Goal: Find specific page/section: Find specific page/section

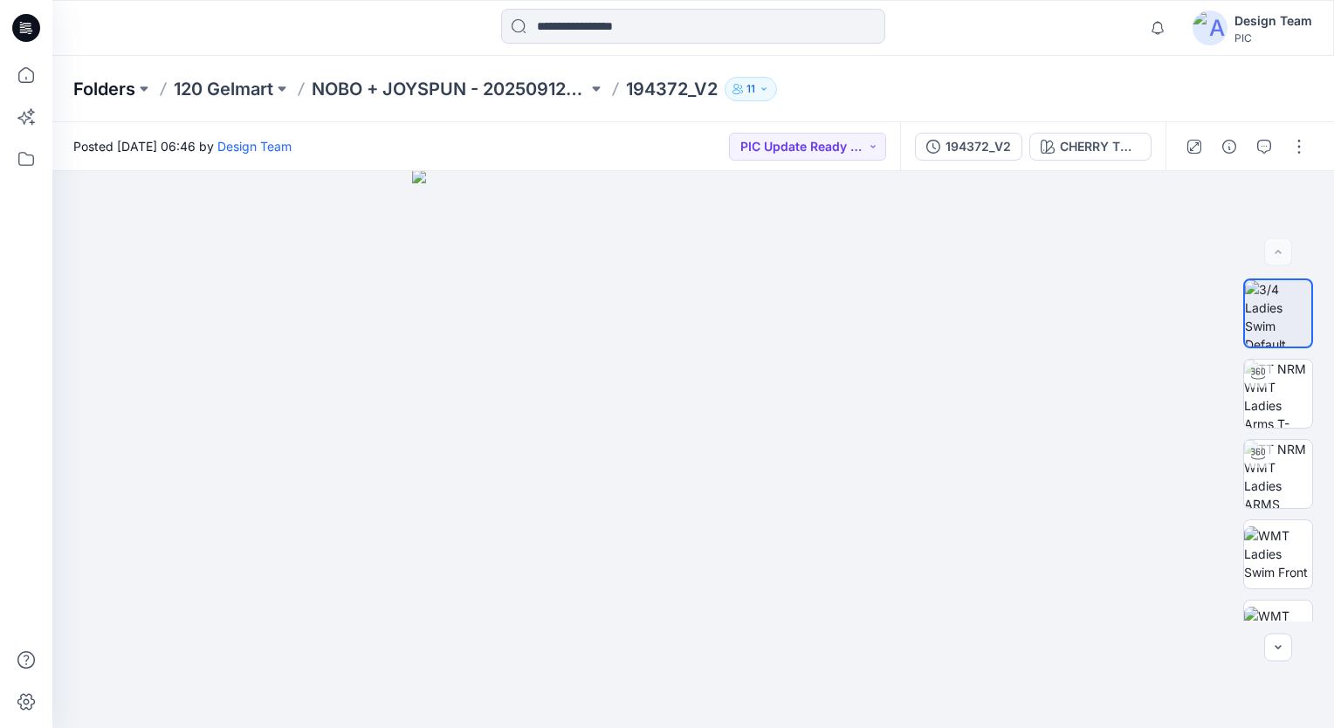
click at [112, 86] on p "Folders" at bounding box center [104, 89] width 62 height 24
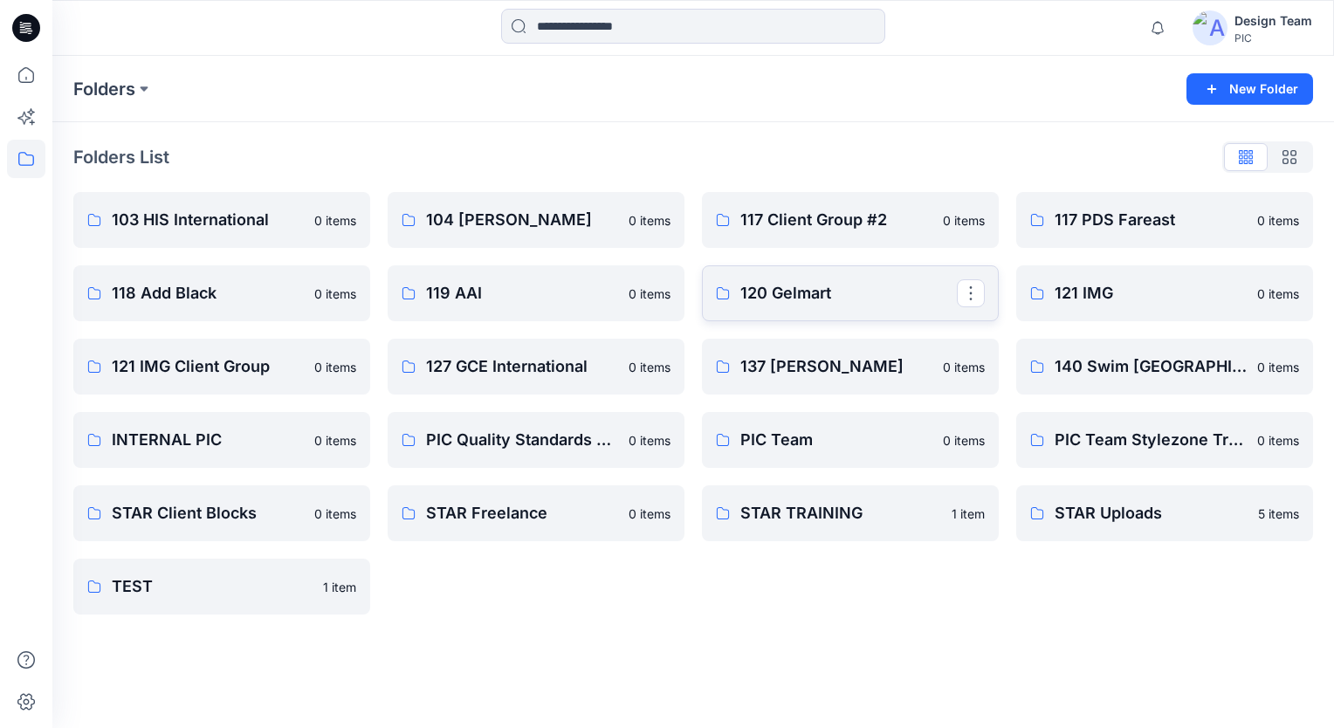
click at [893, 313] on link "120 Gelmart" at bounding box center [850, 293] width 297 height 56
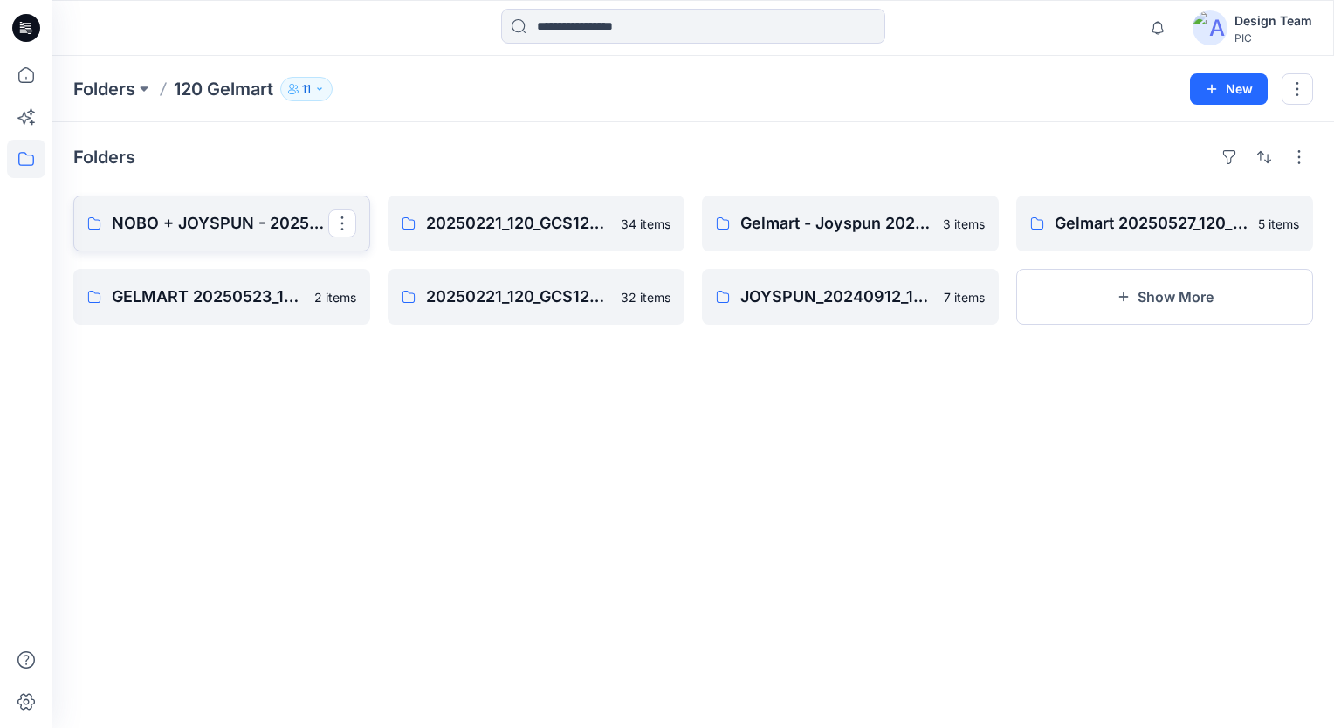
click at [219, 232] on p "NOBO + JOYSPUN - 20250912_120_GC" at bounding box center [220, 223] width 216 height 24
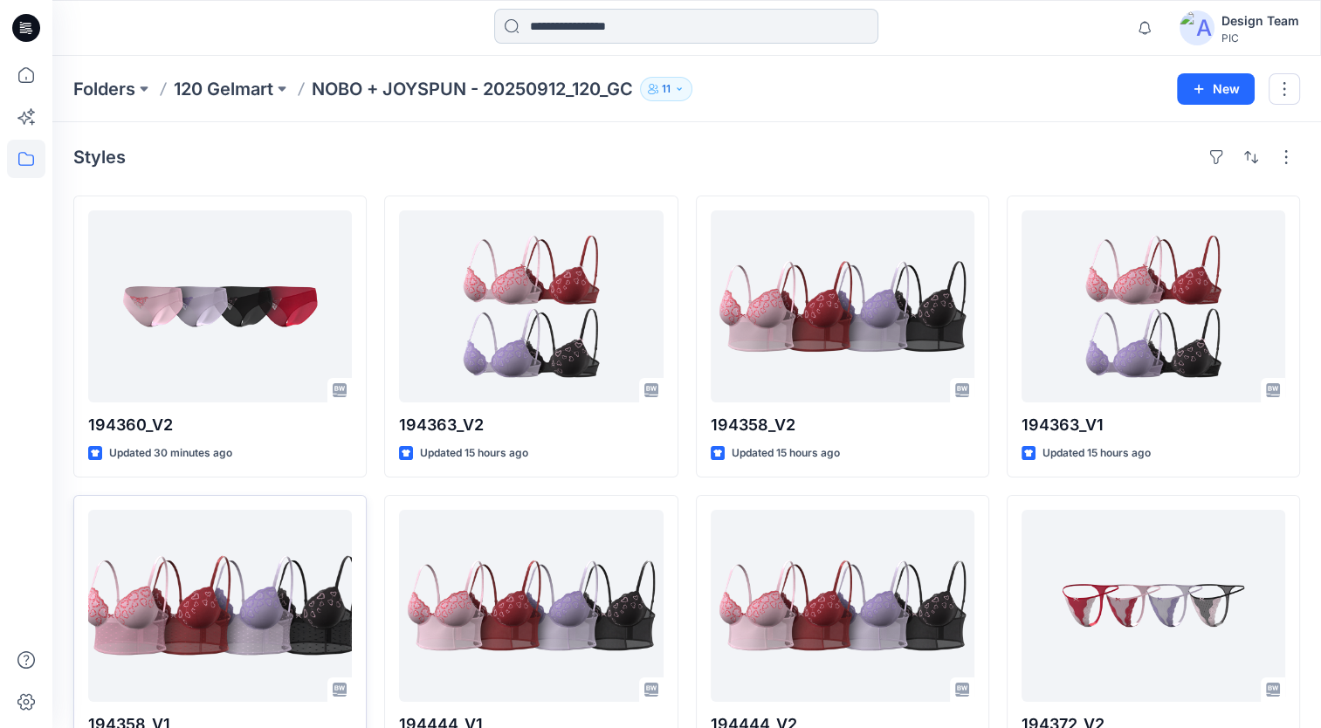
click at [564, 28] on input at bounding box center [686, 26] width 384 height 35
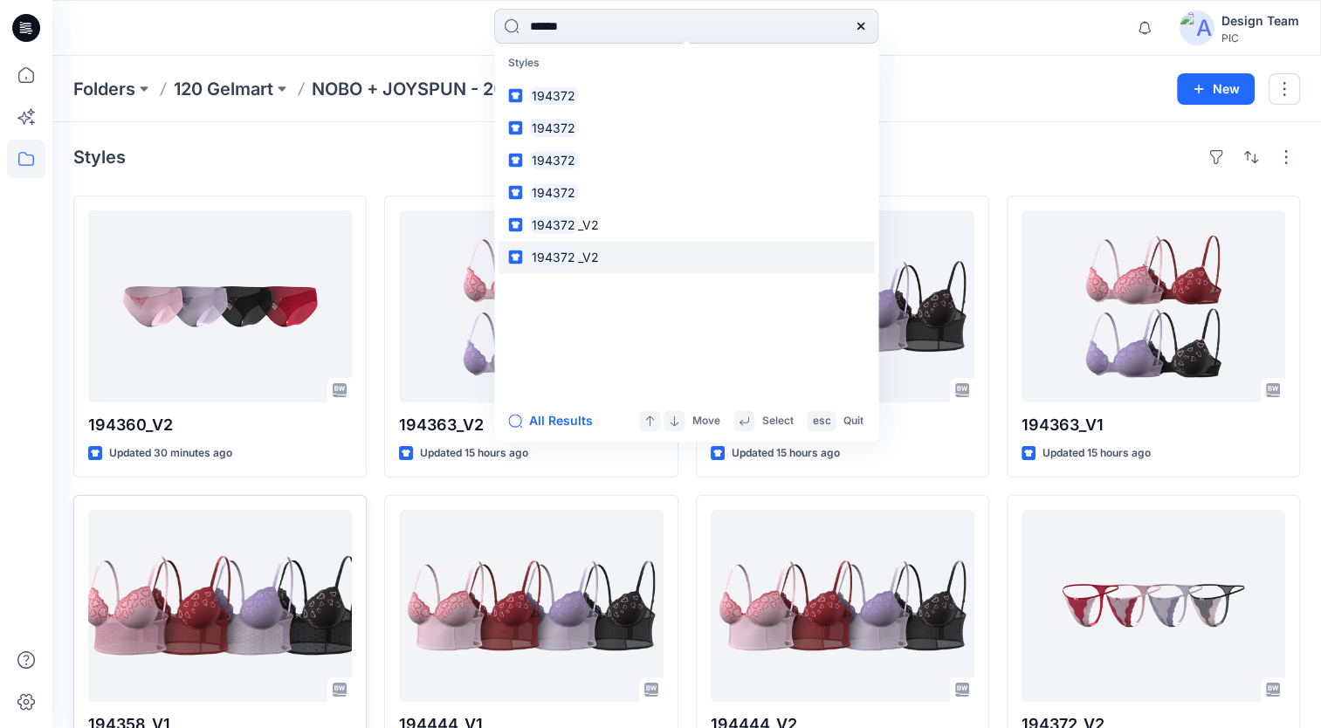
type input "******"
click at [561, 264] on mark "194372" at bounding box center [553, 257] width 49 height 20
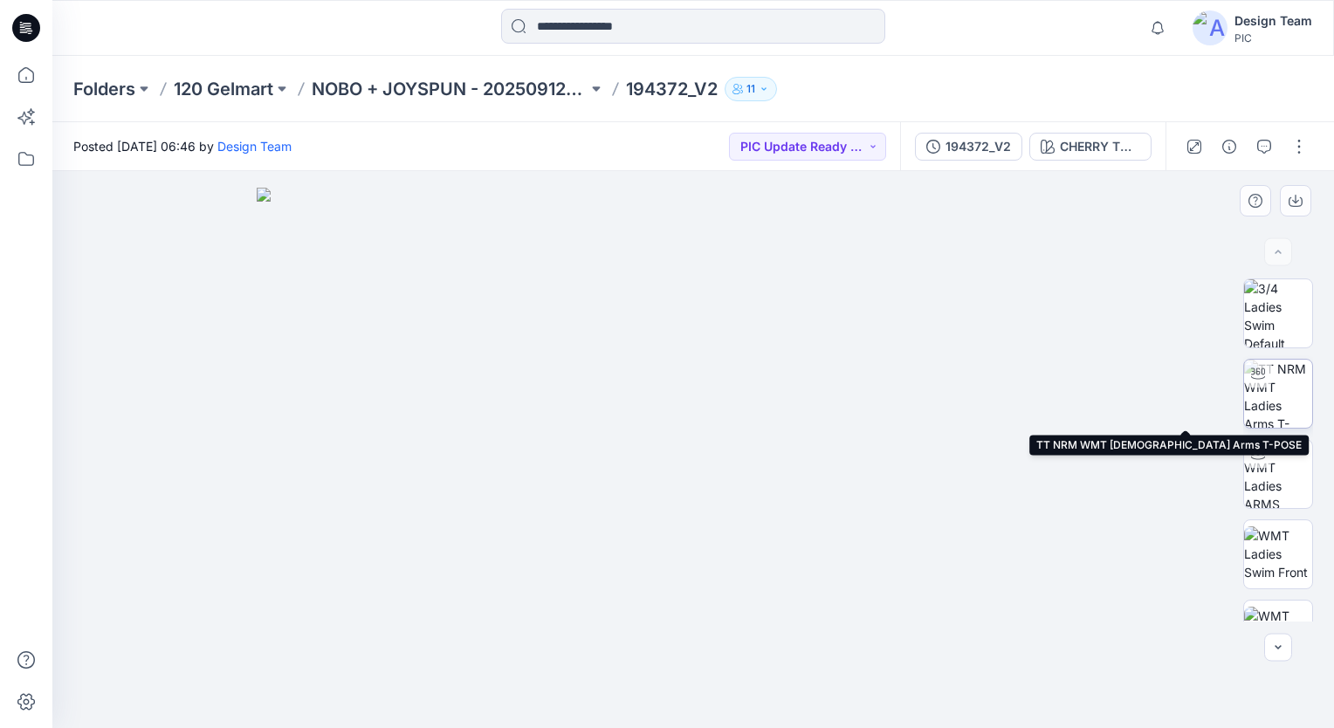
click at [1273, 402] on img at bounding box center [1278, 394] width 68 height 68
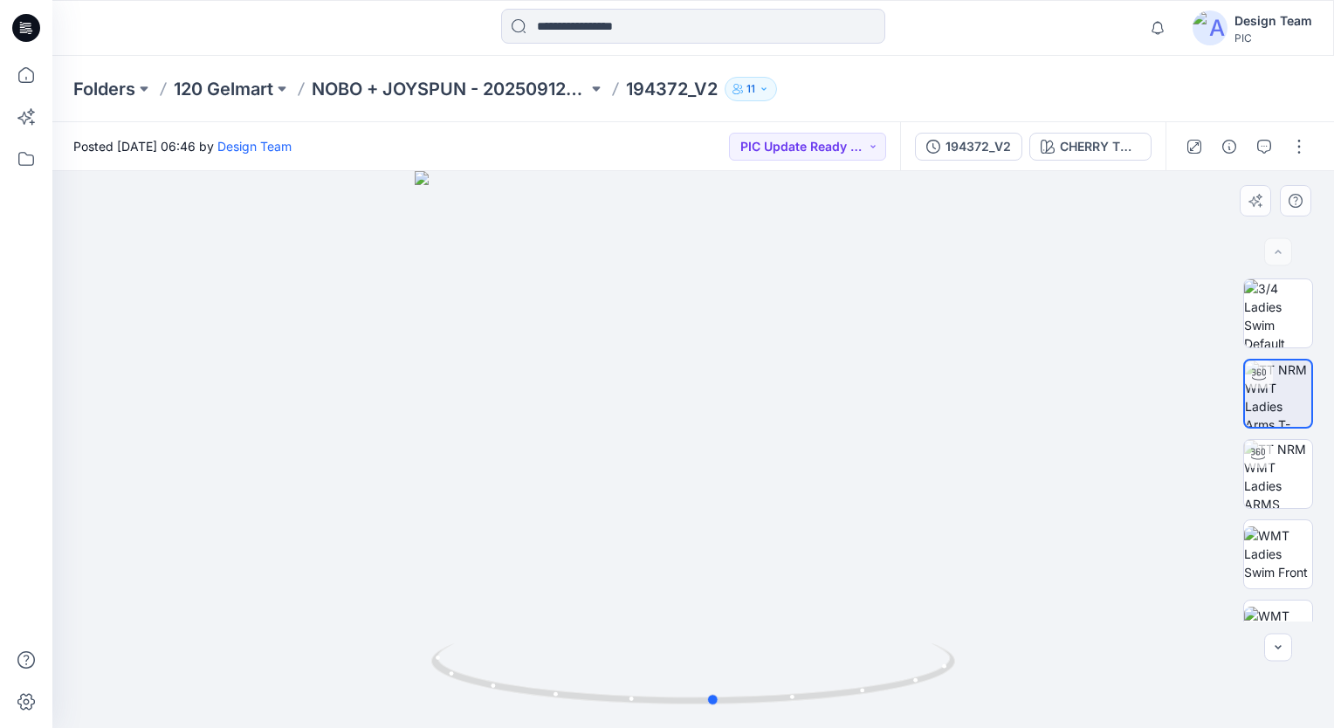
drag, startPoint x: 738, startPoint y: 709, endPoint x: 759, endPoint y: 710, distance: 21.0
click at [759, 710] on img at bounding box center [693, 685] width 524 height 85
drag, startPoint x: 707, startPoint y: 521, endPoint x: 674, endPoint y: 292, distance: 232.0
click at [677, 313] on img at bounding box center [681, 160] width 1305 height 1138
drag, startPoint x: 793, startPoint y: 708, endPoint x: 770, endPoint y: 690, distance: 28.6
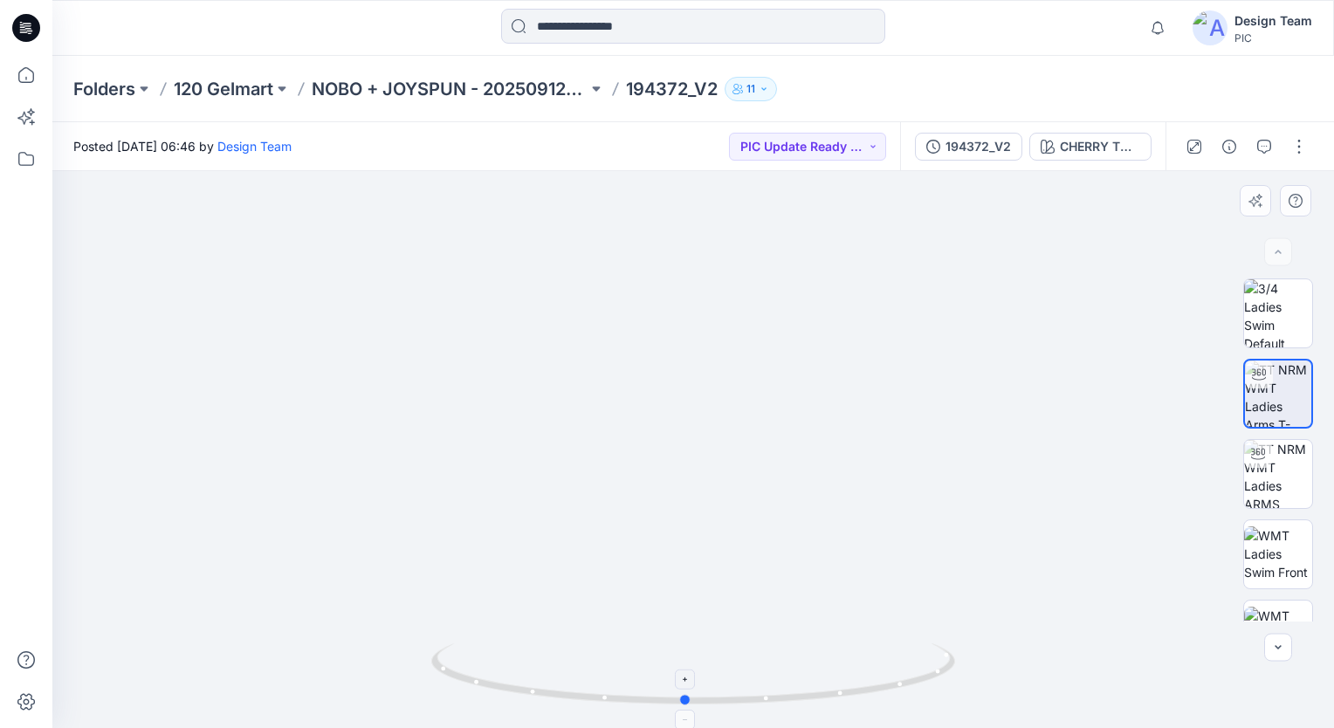
click at [770, 690] on icon at bounding box center [695, 675] width 528 height 65
drag, startPoint x: 647, startPoint y: 292, endPoint x: 638, endPoint y: 418, distance: 126.9
click at [638, 418] on img at bounding box center [684, 66] width 1702 height 1324
drag, startPoint x: 663, startPoint y: 409, endPoint x: 662, endPoint y: 371, distance: 37.6
click at [662, 371] on img at bounding box center [684, 62] width 1702 height 1331
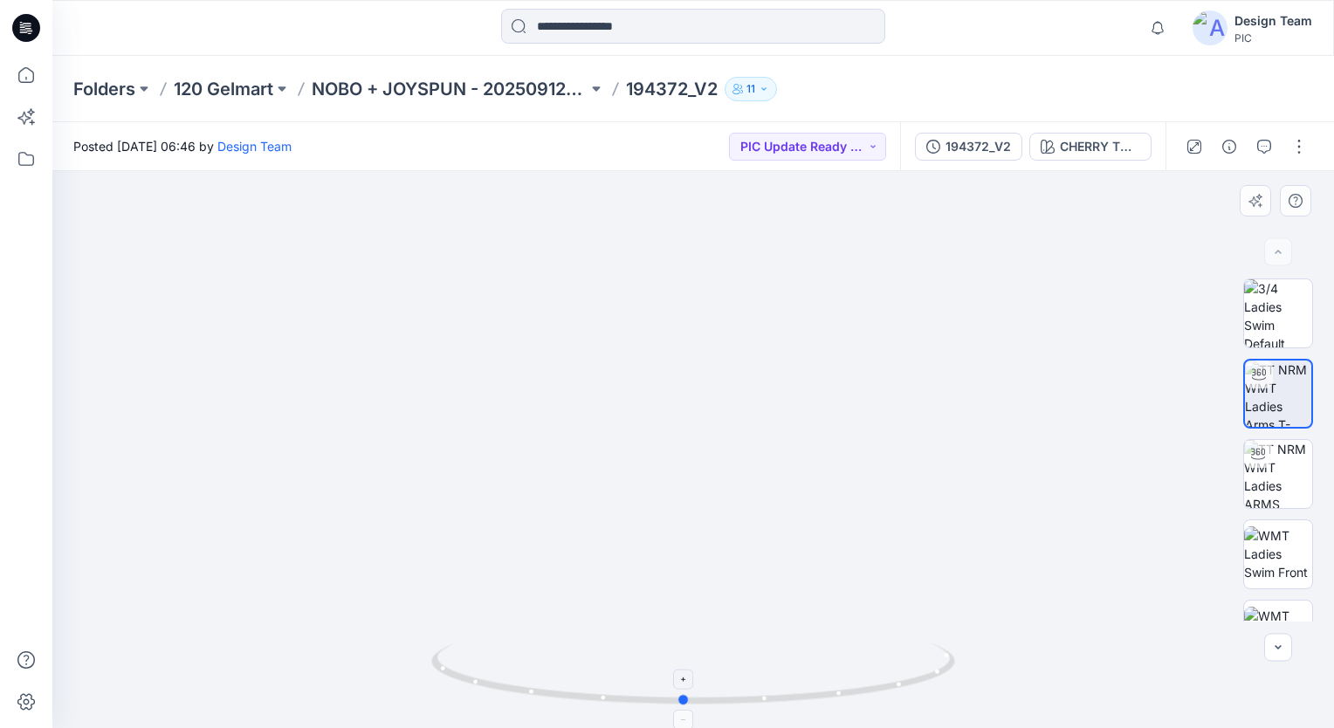
click at [756, 708] on icon at bounding box center [695, 675] width 528 height 65
drag, startPoint x: 660, startPoint y: 363, endPoint x: 601, endPoint y: 323, distance: 70.9
click at [601, 323] on img at bounding box center [634, 27] width 1702 height 1401
drag, startPoint x: 885, startPoint y: 690, endPoint x: 684, endPoint y: 707, distance: 202.4
click at [684, 707] on icon at bounding box center [695, 675] width 528 height 65
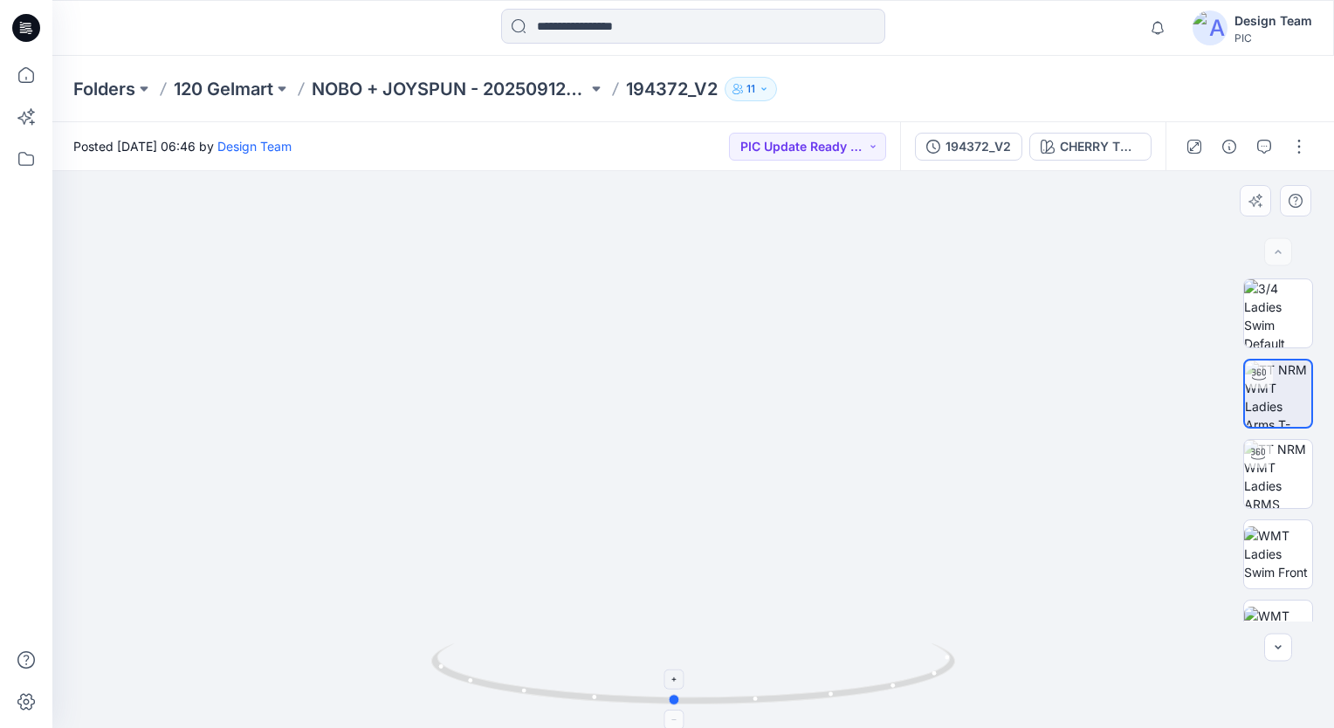
drag, startPoint x: 699, startPoint y: 711, endPoint x: 891, endPoint y: 702, distance: 192.2
click at [891, 702] on div at bounding box center [693, 684] width 524 height 87
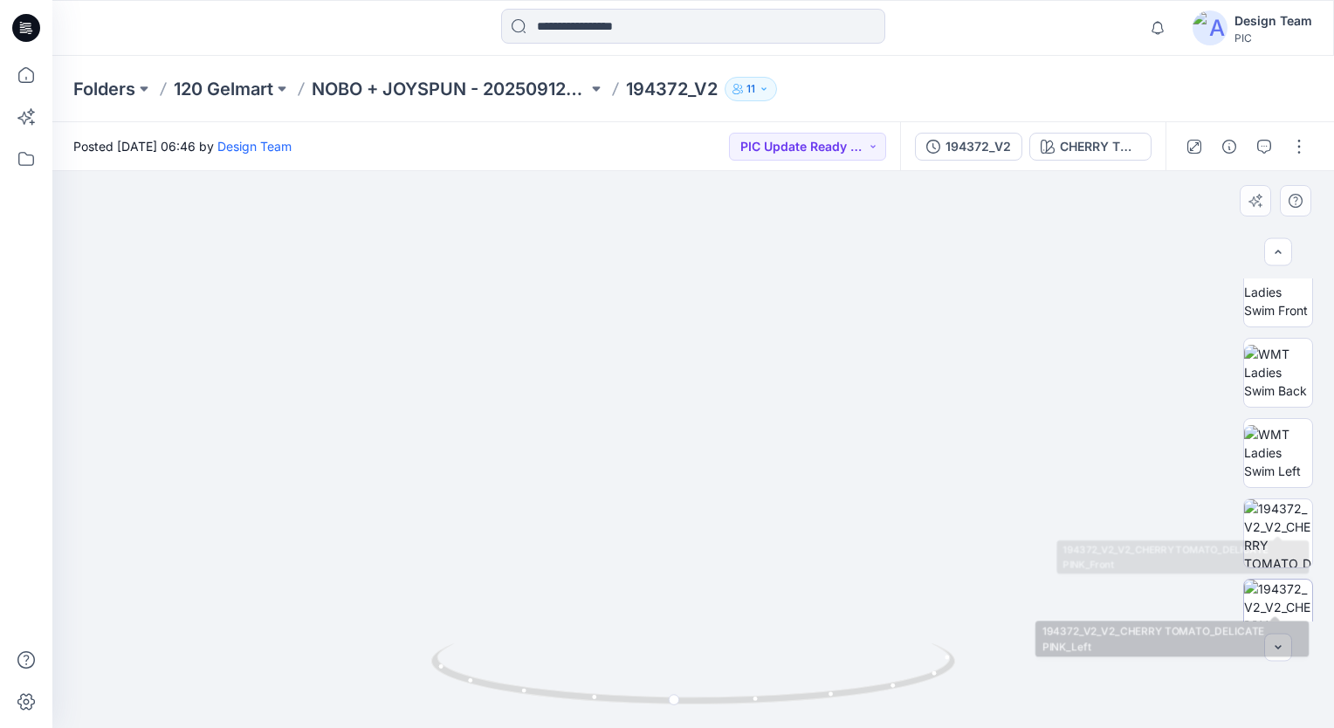
scroll to position [436, 0]
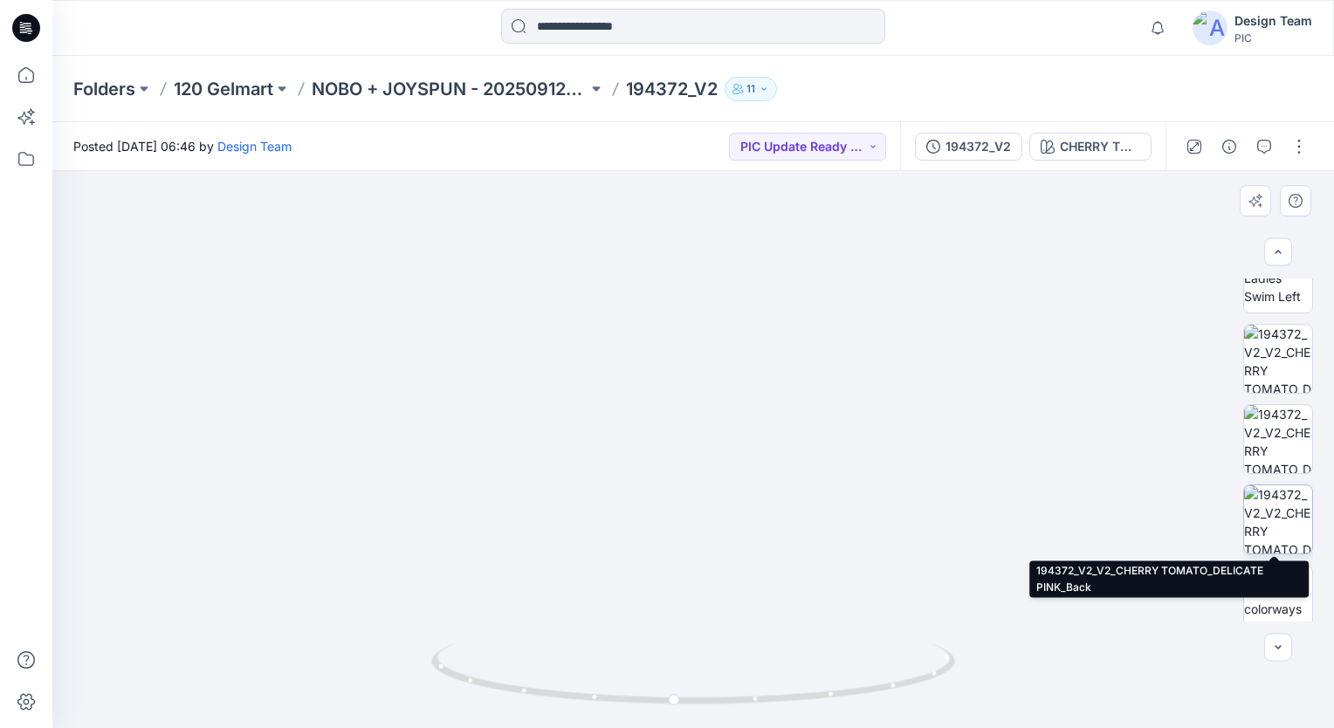
click at [1281, 521] on img at bounding box center [1278, 519] width 68 height 68
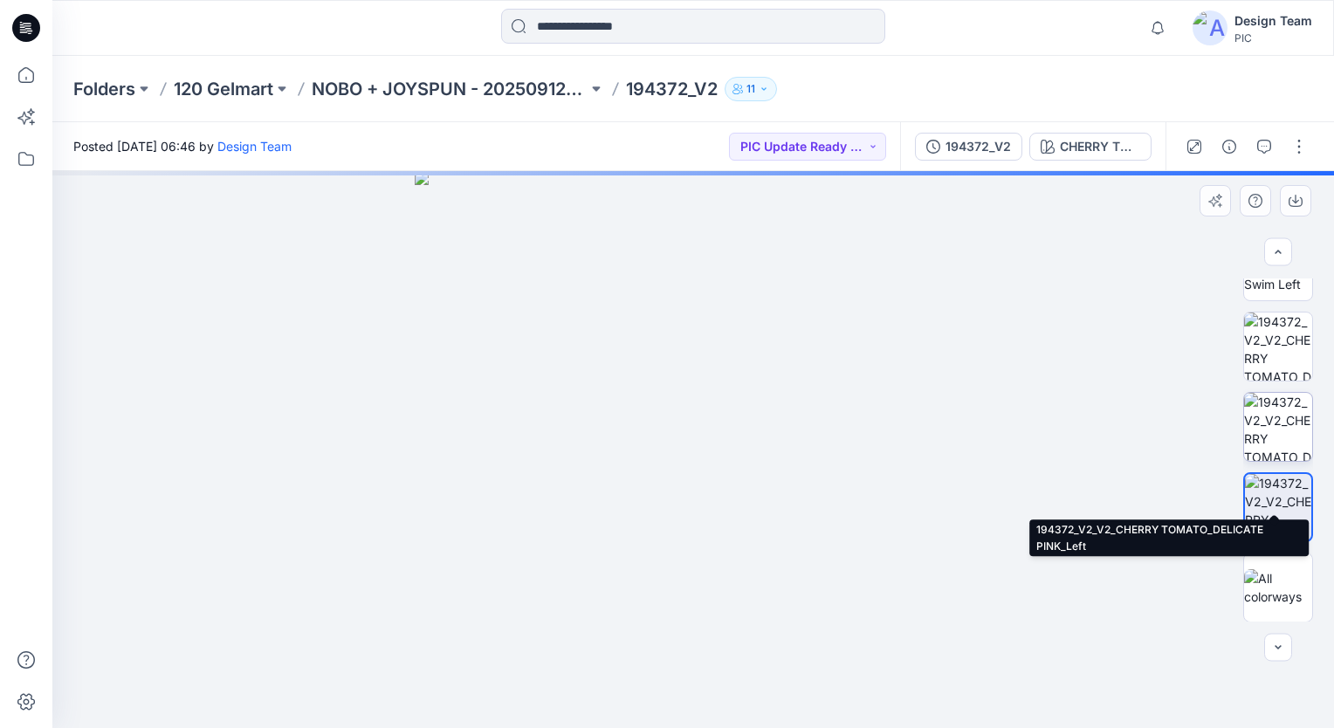
scroll to position [187, 0]
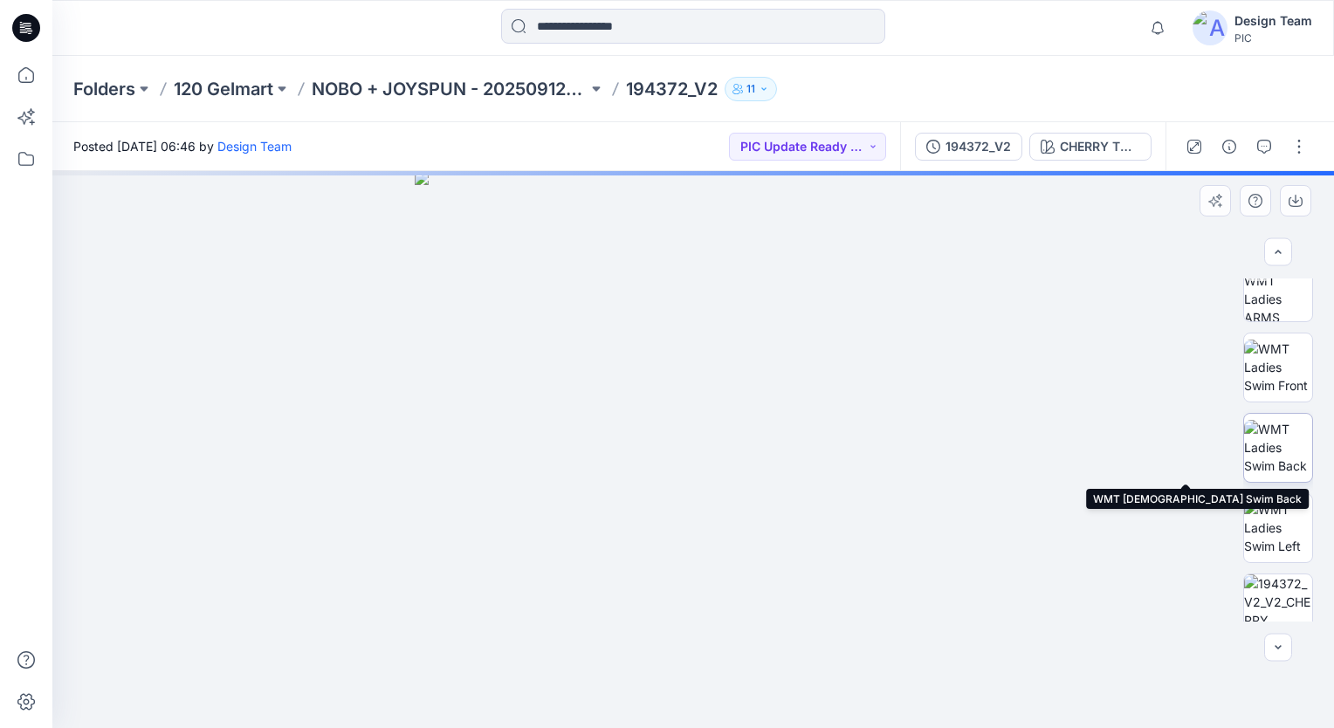
click at [1270, 450] on img at bounding box center [1278, 447] width 68 height 55
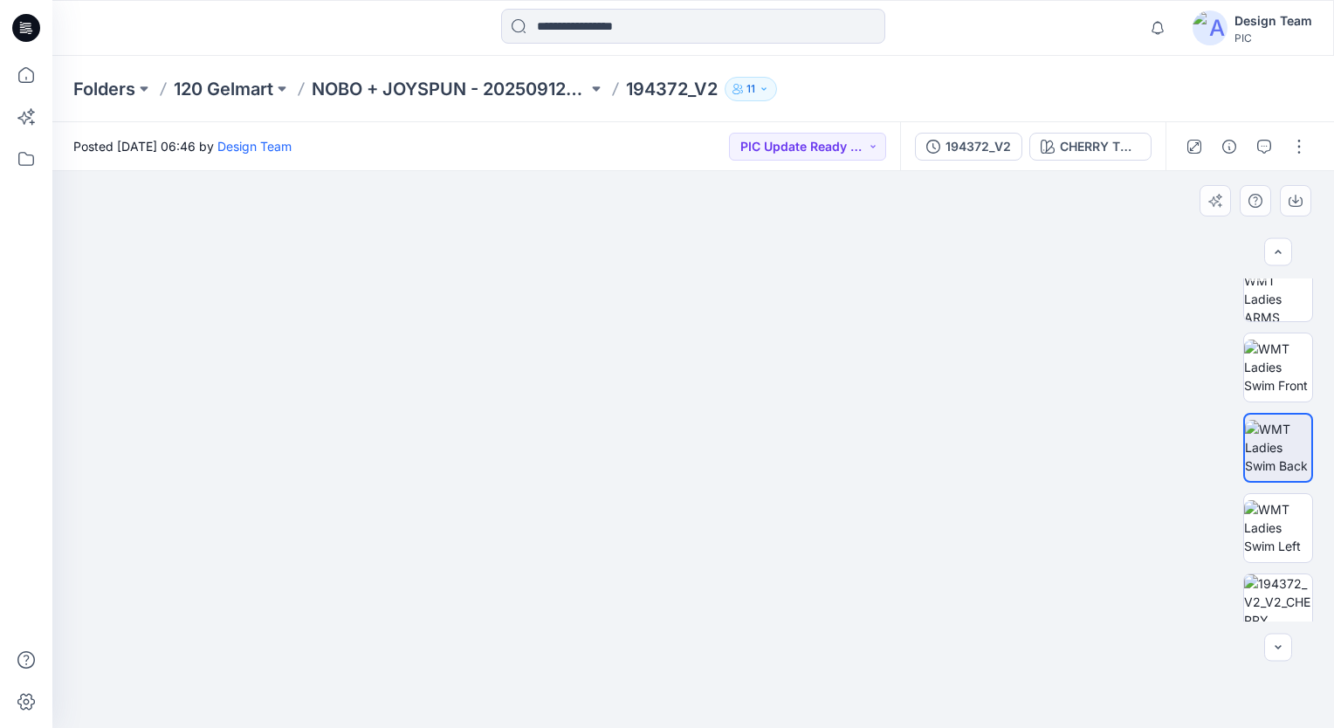
drag, startPoint x: 705, startPoint y: 548, endPoint x: 716, endPoint y: 387, distance: 161.8
click at [725, 400] on img at bounding box center [693, 295] width 934 height 866
click at [1287, 304] on img at bounding box center [1278, 287] width 68 height 68
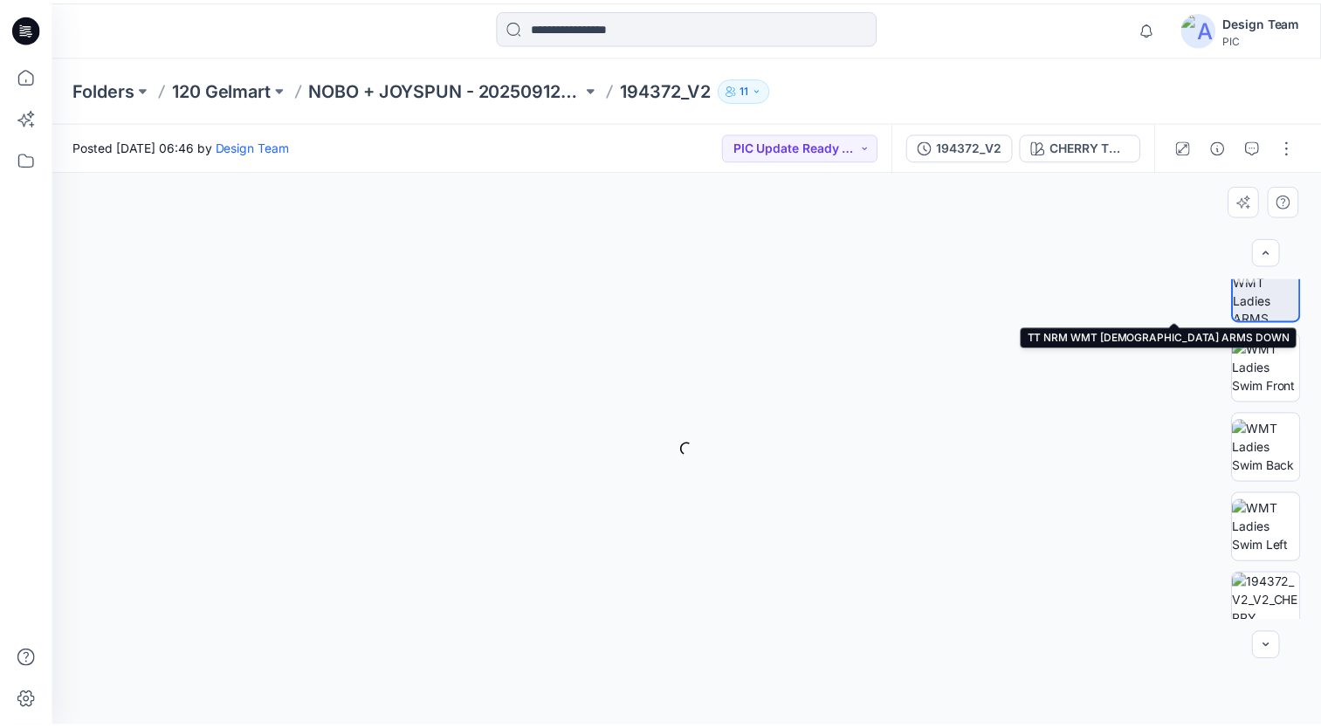
scroll to position [188, 0]
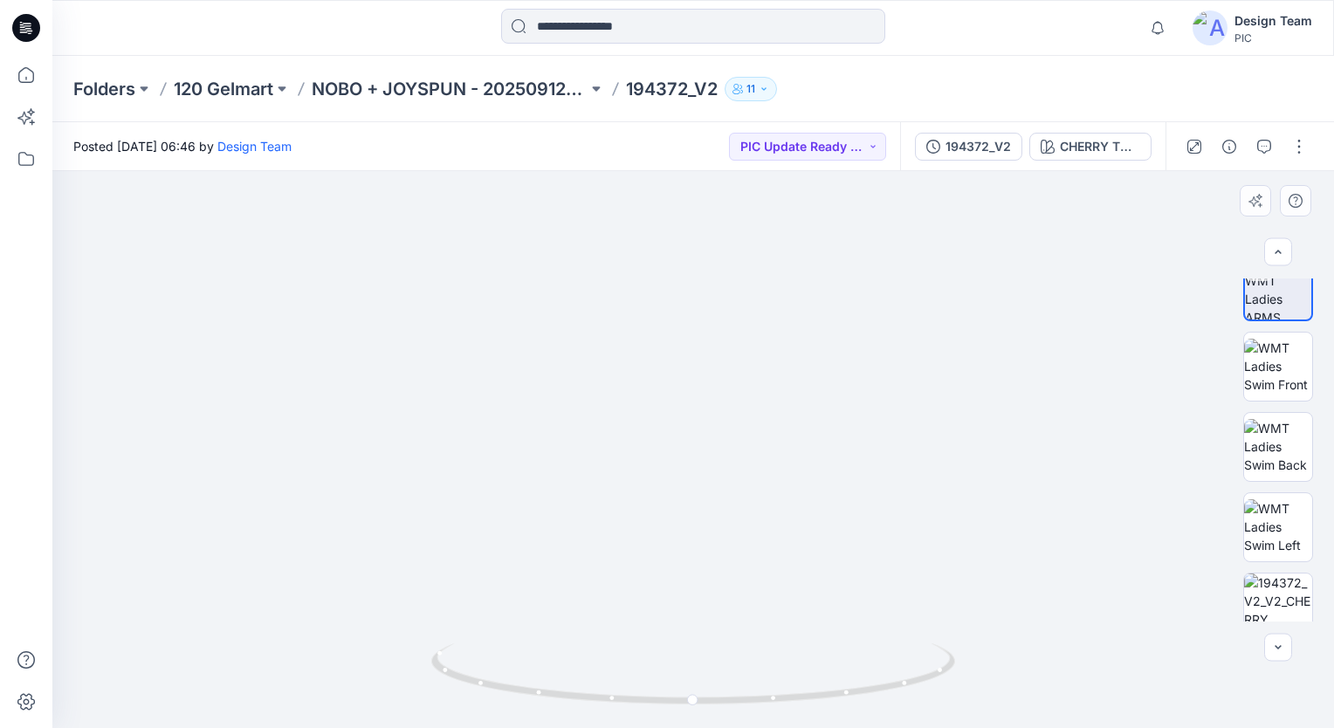
drag, startPoint x: 776, startPoint y: 424, endPoint x: 725, endPoint y: 225, distance: 205.6
click at [725, 225] on img at bounding box center [641, 139] width 1398 height 1177
drag, startPoint x: 727, startPoint y: 403, endPoint x: 766, endPoint y: 417, distance: 41.7
click at [766, 417] on img at bounding box center [664, 60] width 1679 height 1338
drag, startPoint x: 779, startPoint y: 700, endPoint x: 541, endPoint y: 692, distance: 237.6
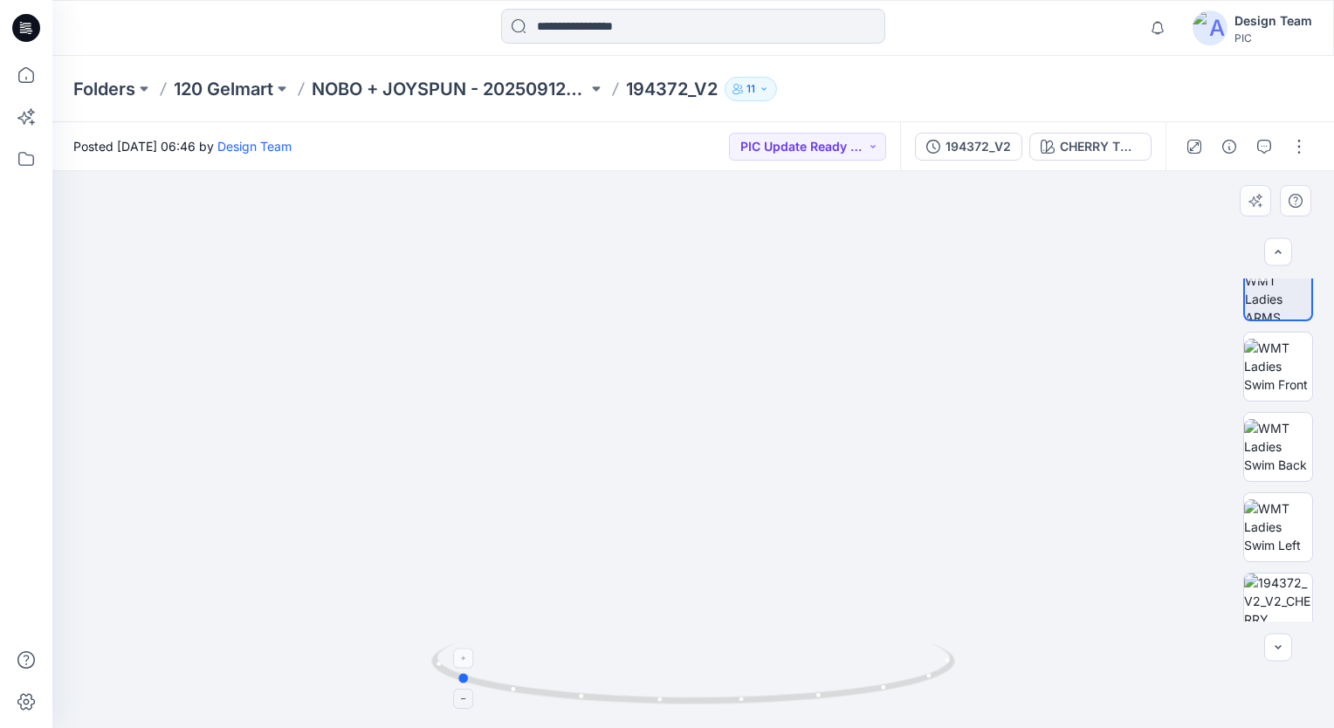
click at [541, 692] on icon at bounding box center [695, 675] width 528 height 65
click at [451, 86] on p "NOBO + JOYSPUN - 20250912_120_GC" at bounding box center [450, 89] width 276 height 24
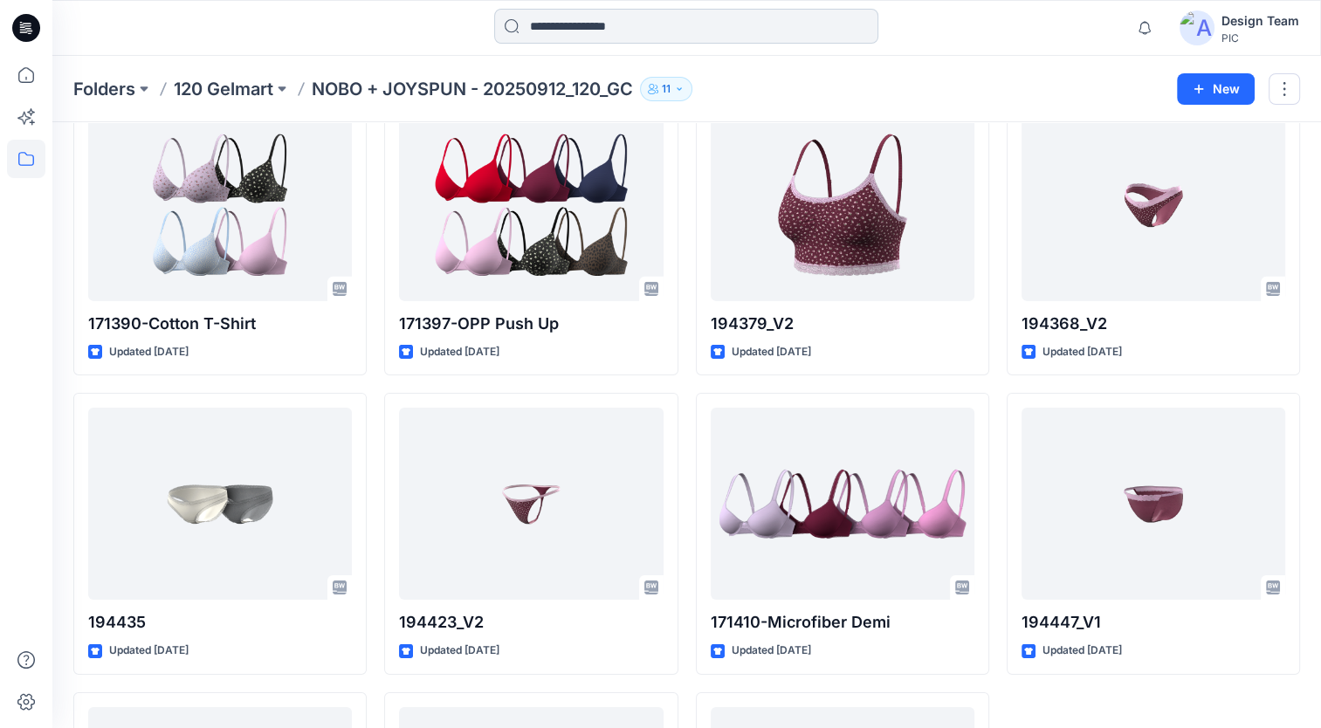
scroll to position [5480, 0]
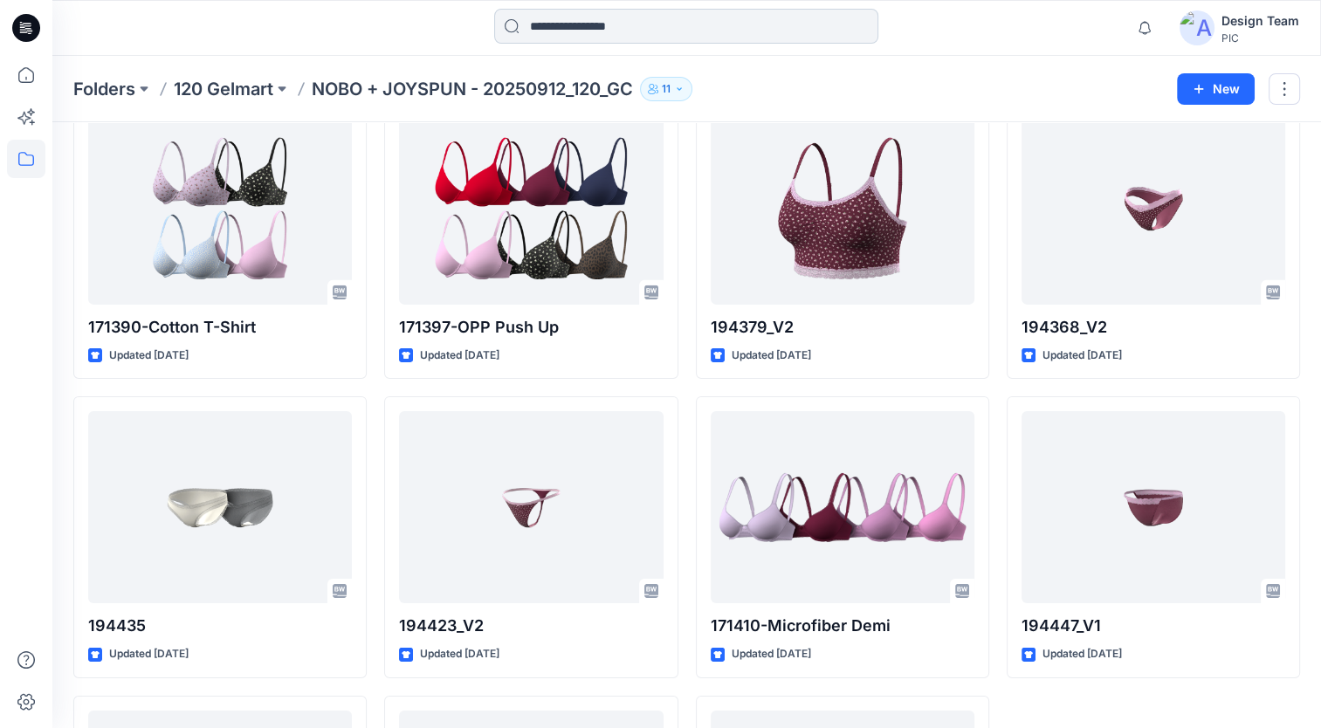
click at [545, 17] on input at bounding box center [686, 26] width 384 height 35
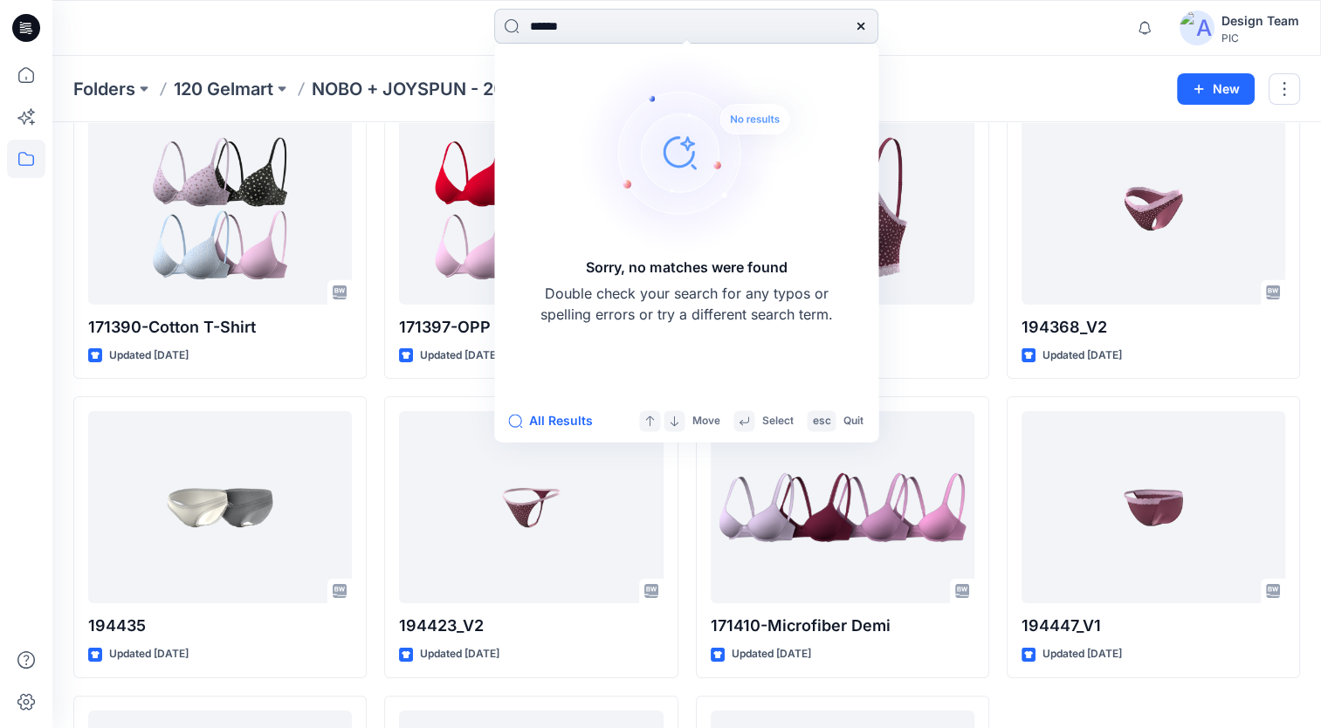
click at [600, 28] on input "******" at bounding box center [686, 26] width 384 height 35
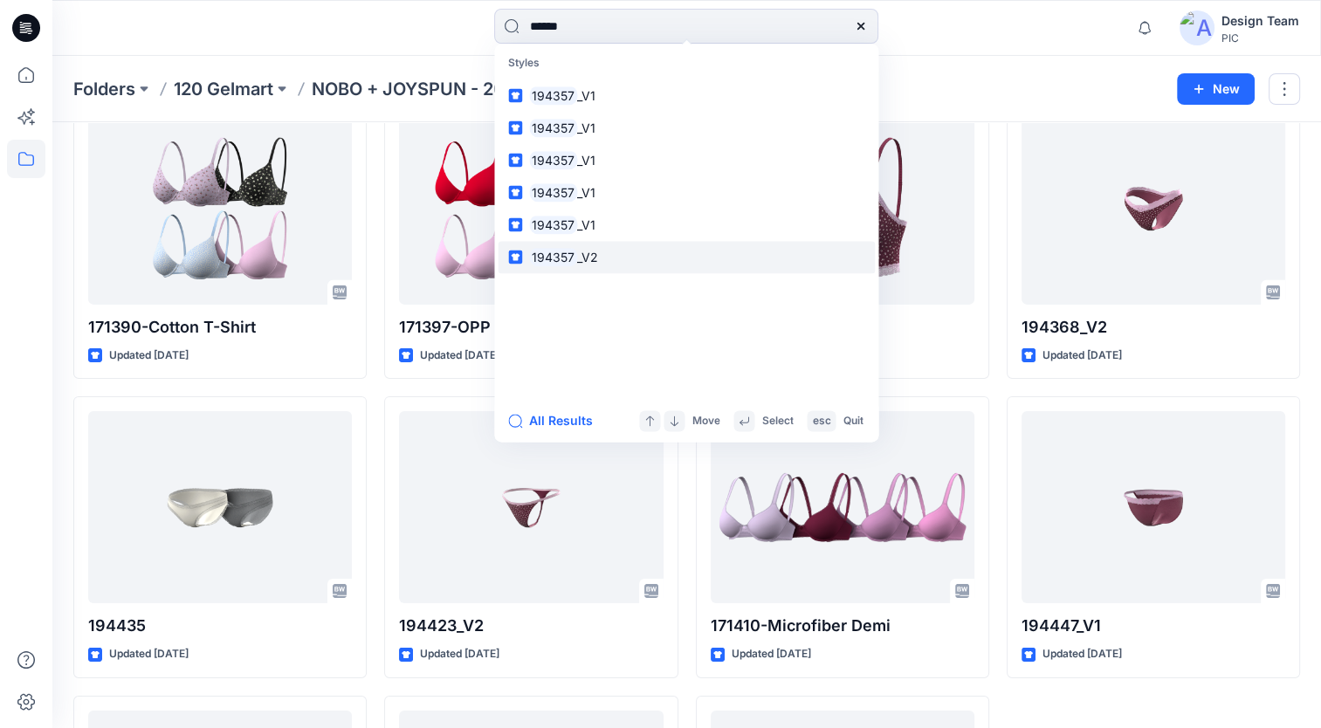
type input "******"
click at [560, 264] on mark "194357" at bounding box center [553, 257] width 48 height 20
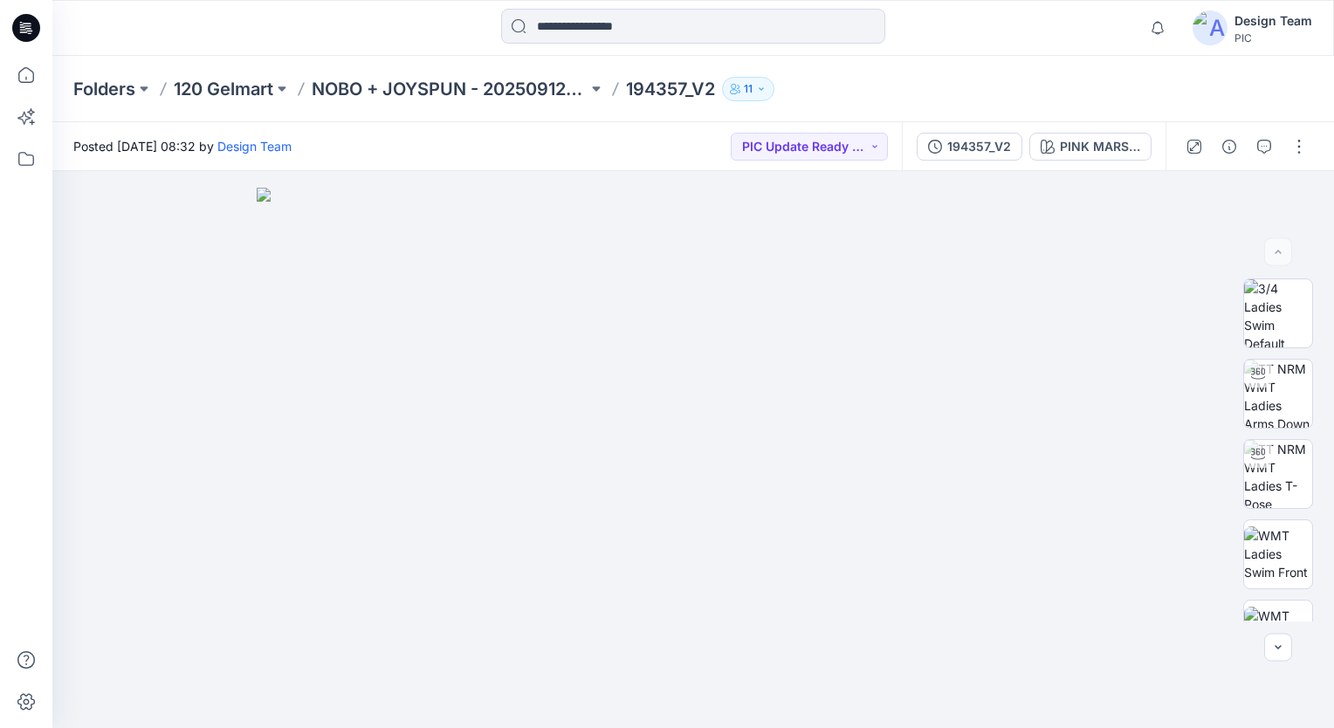
click at [752, 86] on p "11" at bounding box center [748, 88] width 9 height 19
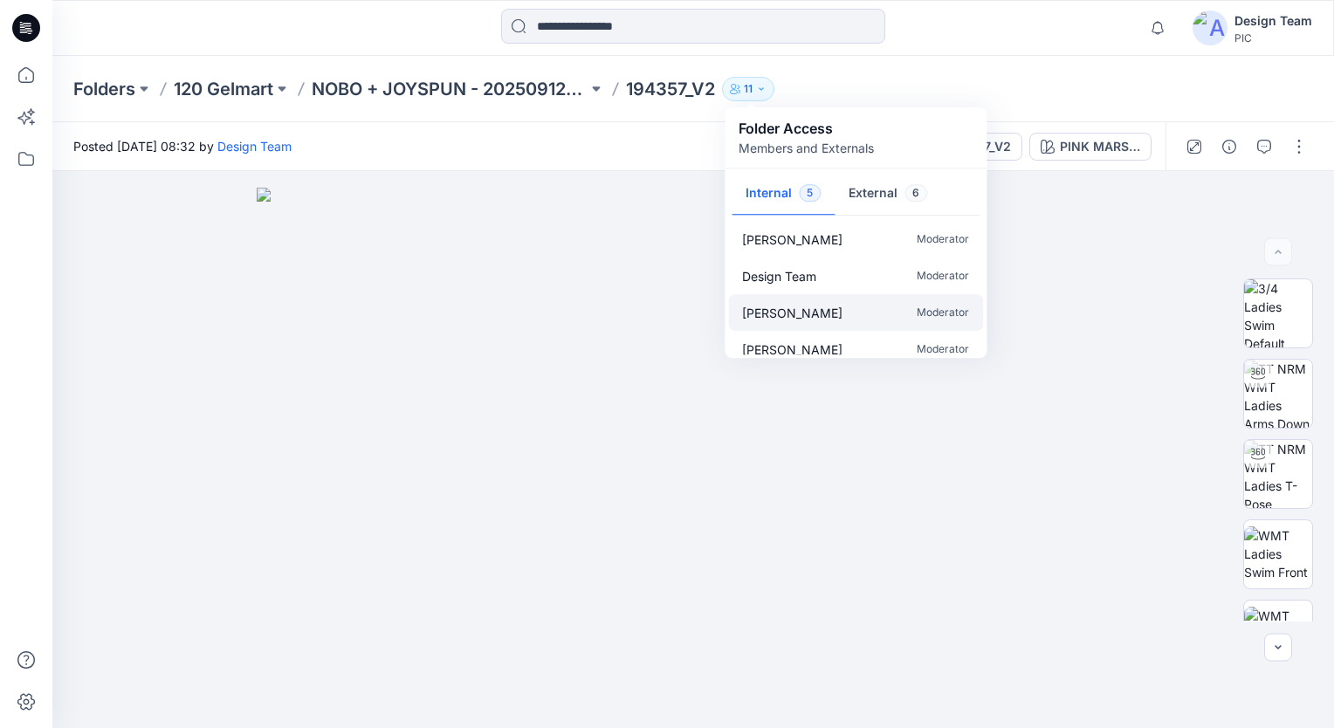
scroll to position [52, 0]
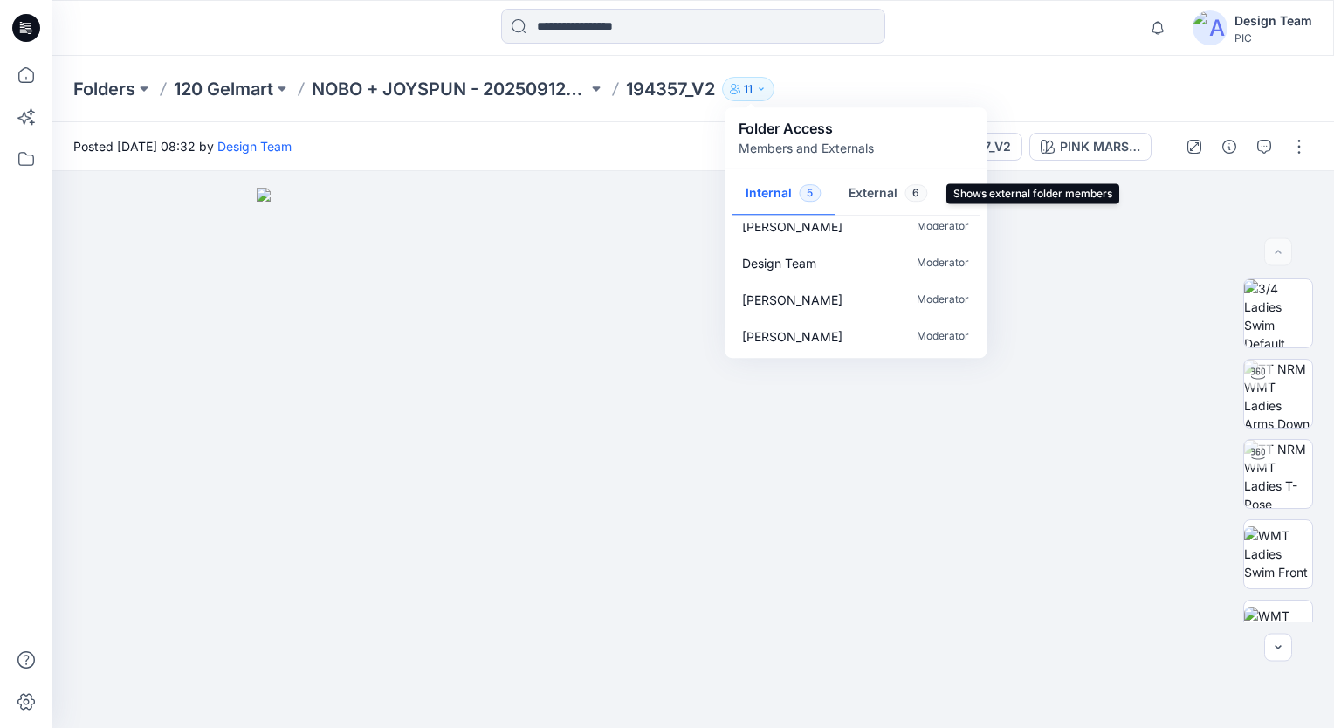
click at [858, 196] on button "External 6" at bounding box center [888, 194] width 106 height 45
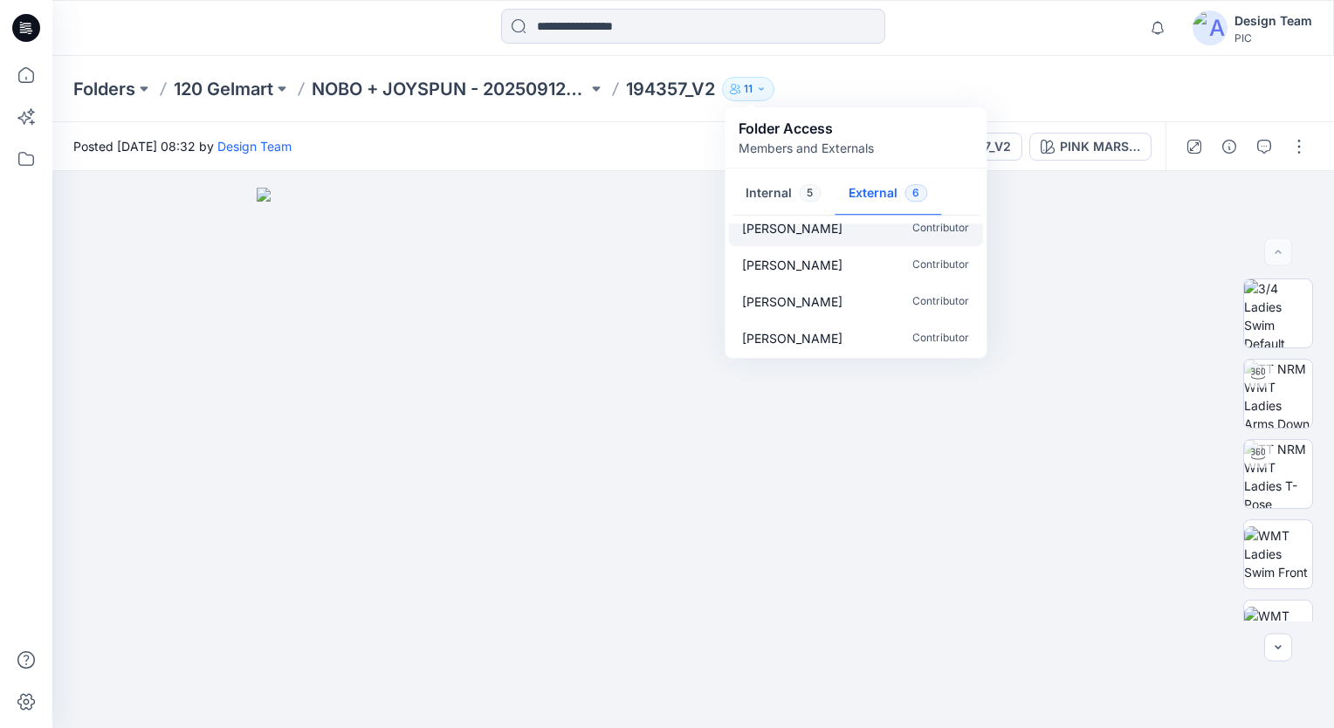
scroll to position [88, 0]
click at [643, 271] on img at bounding box center [693, 458] width 873 height 540
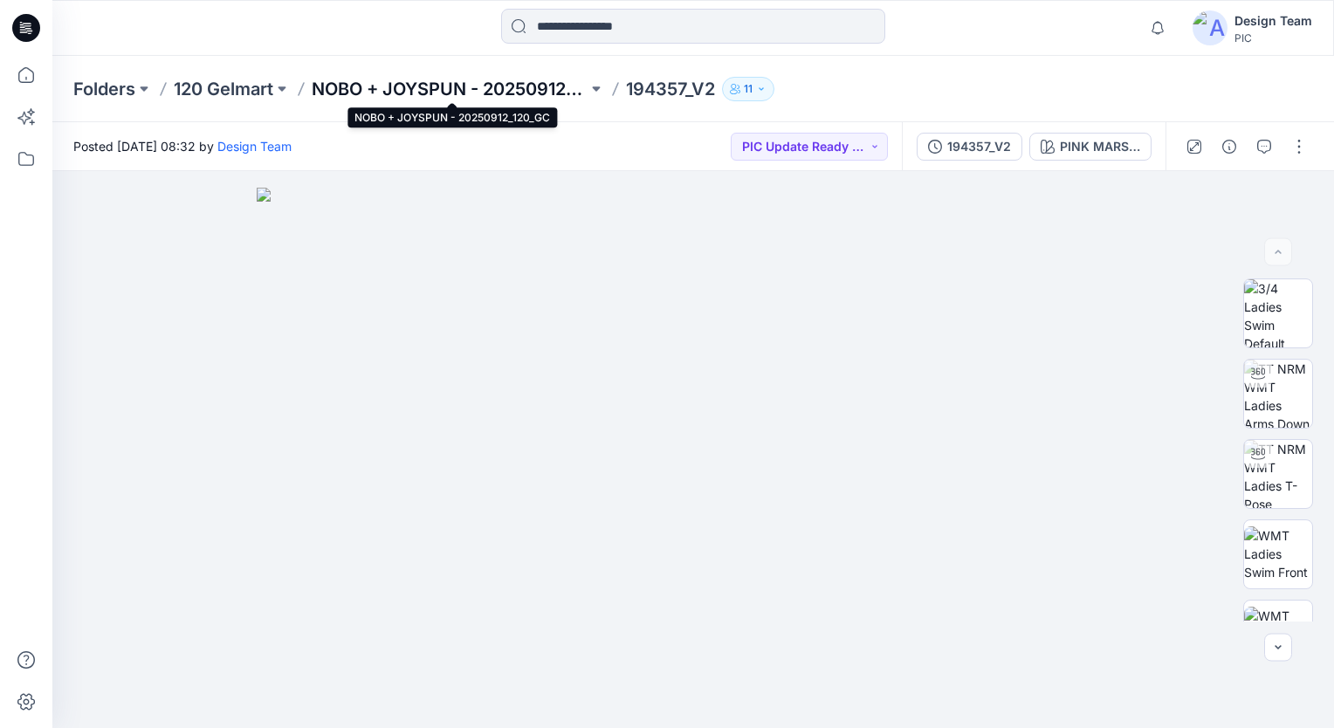
click at [519, 84] on p "NOBO + JOYSPUN - 20250912_120_GC" at bounding box center [450, 89] width 276 height 24
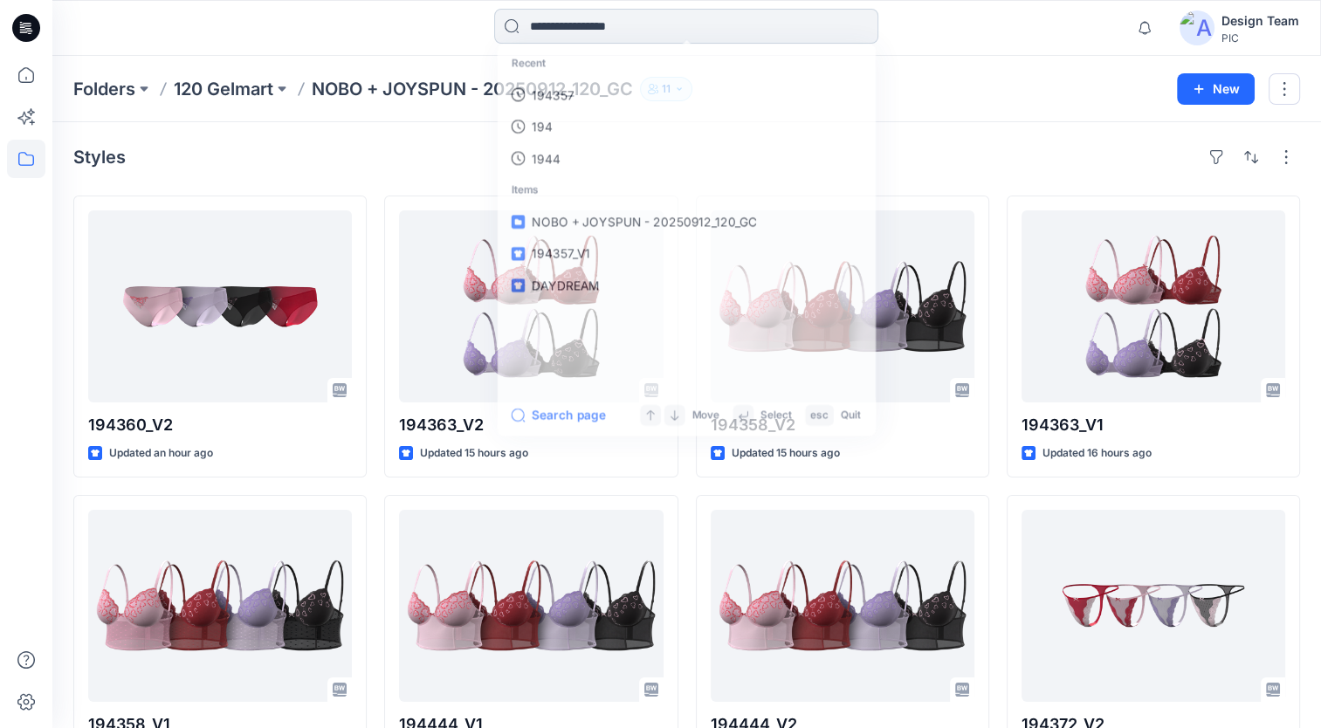
click at [552, 26] on input at bounding box center [686, 26] width 384 height 35
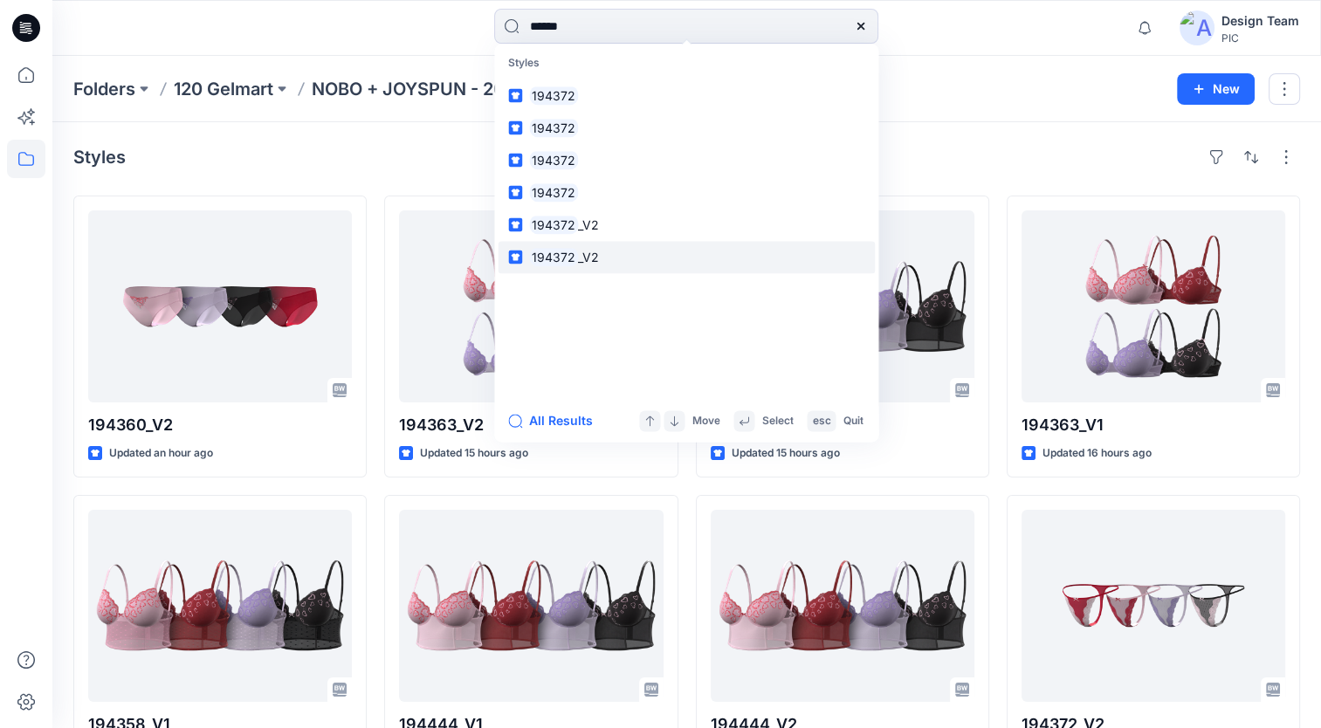
type input "******"
click at [560, 253] on mark "194372" at bounding box center [553, 257] width 49 height 20
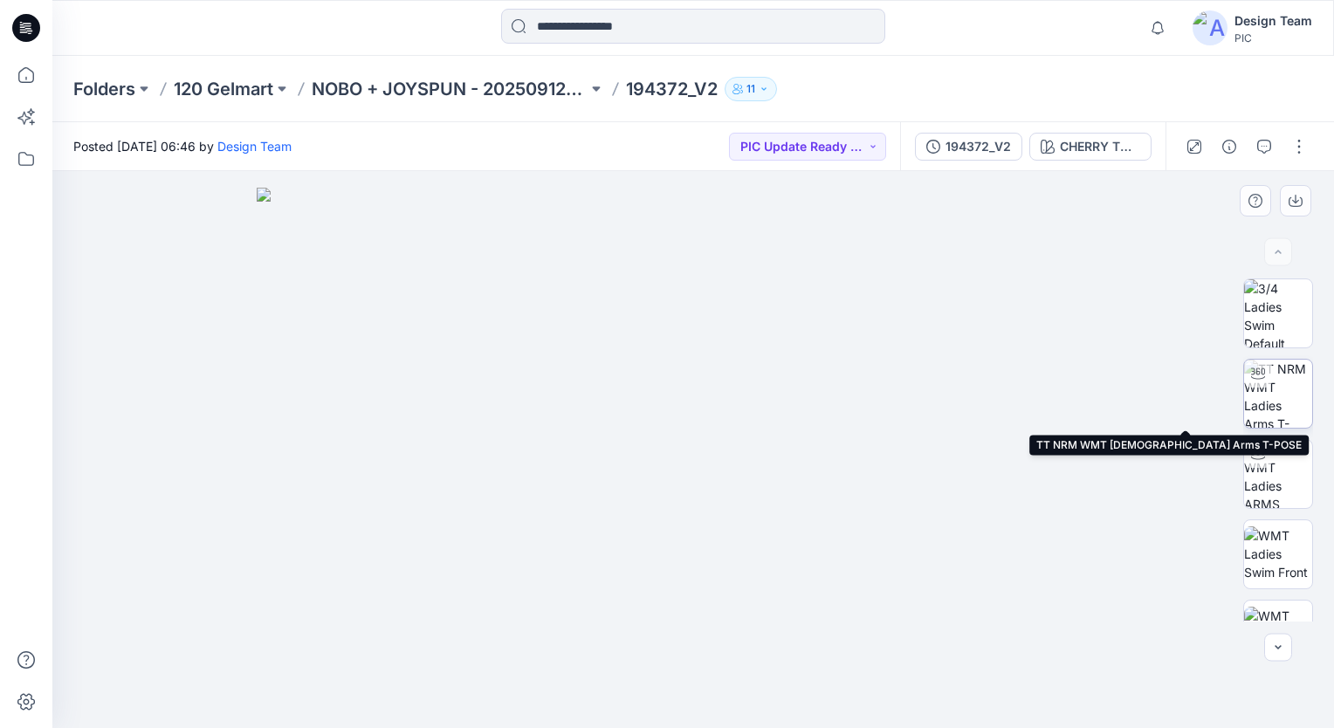
click at [1266, 409] on img at bounding box center [1278, 394] width 68 height 68
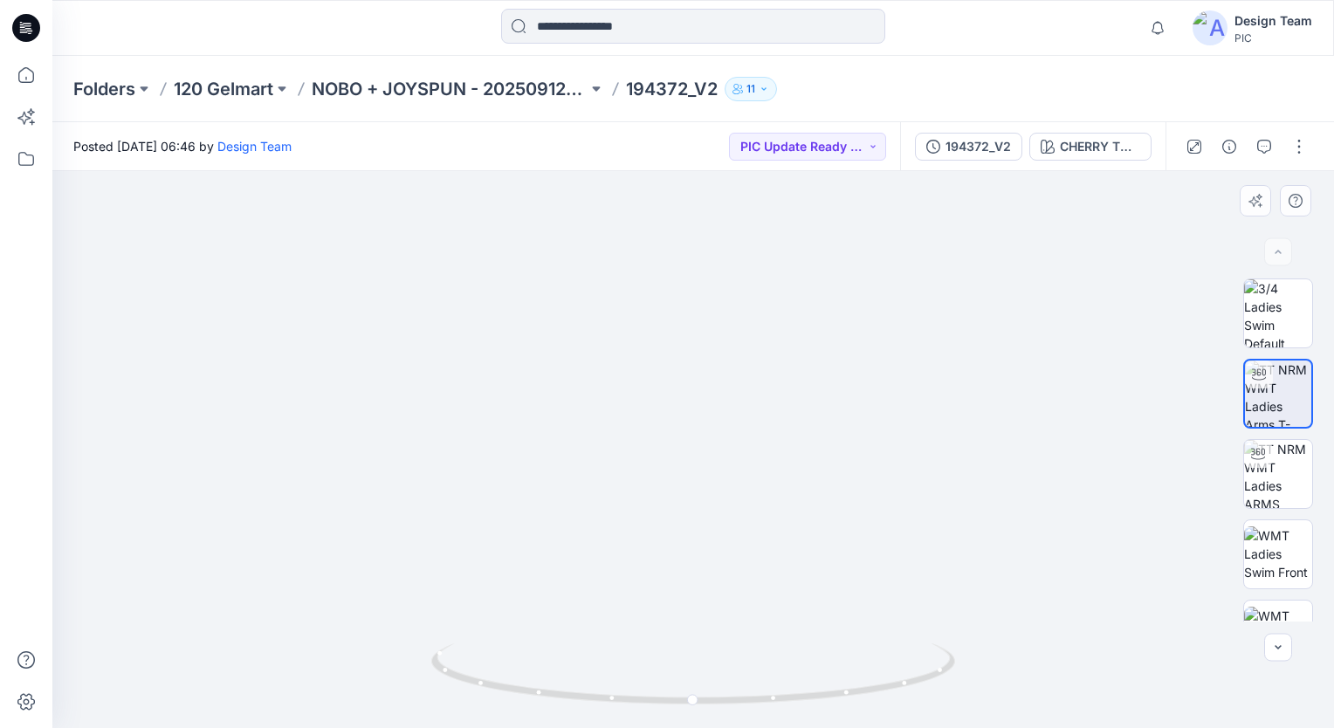
drag, startPoint x: 654, startPoint y: 401, endPoint x: 649, endPoint y: 350, distance: 50.8
click at [649, 350] on img at bounding box center [693, 260] width 1212 height 935
drag, startPoint x: 652, startPoint y: 329, endPoint x: 656, endPoint y: 210, distance: 118.8
click at [656, 210] on img at bounding box center [693, 200] width 1212 height 1055
click at [1274, 458] on img at bounding box center [1278, 474] width 68 height 68
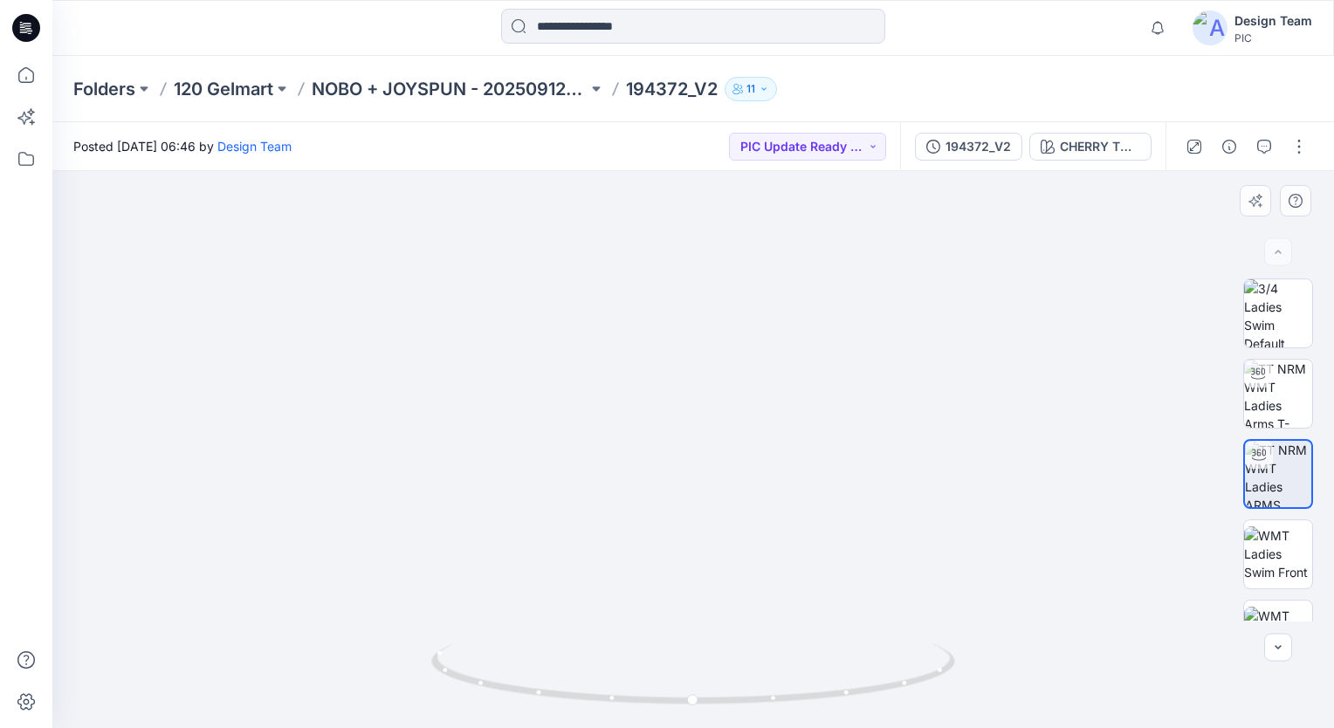
drag, startPoint x: 687, startPoint y: 550, endPoint x: 698, endPoint y: 442, distance: 108.8
click at [699, 442] on img at bounding box center [702, 254] width 1305 height 949
drag, startPoint x: 770, startPoint y: 711, endPoint x: 539, endPoint y: 713, distance: 231.3
click at [539, 713] on div at bounding box center [693, 684] width 524 height 87
drag, startPoint x: 654, startPoint y: 700, endPoint x: 860, endPoint y: 707, distance: 206.1
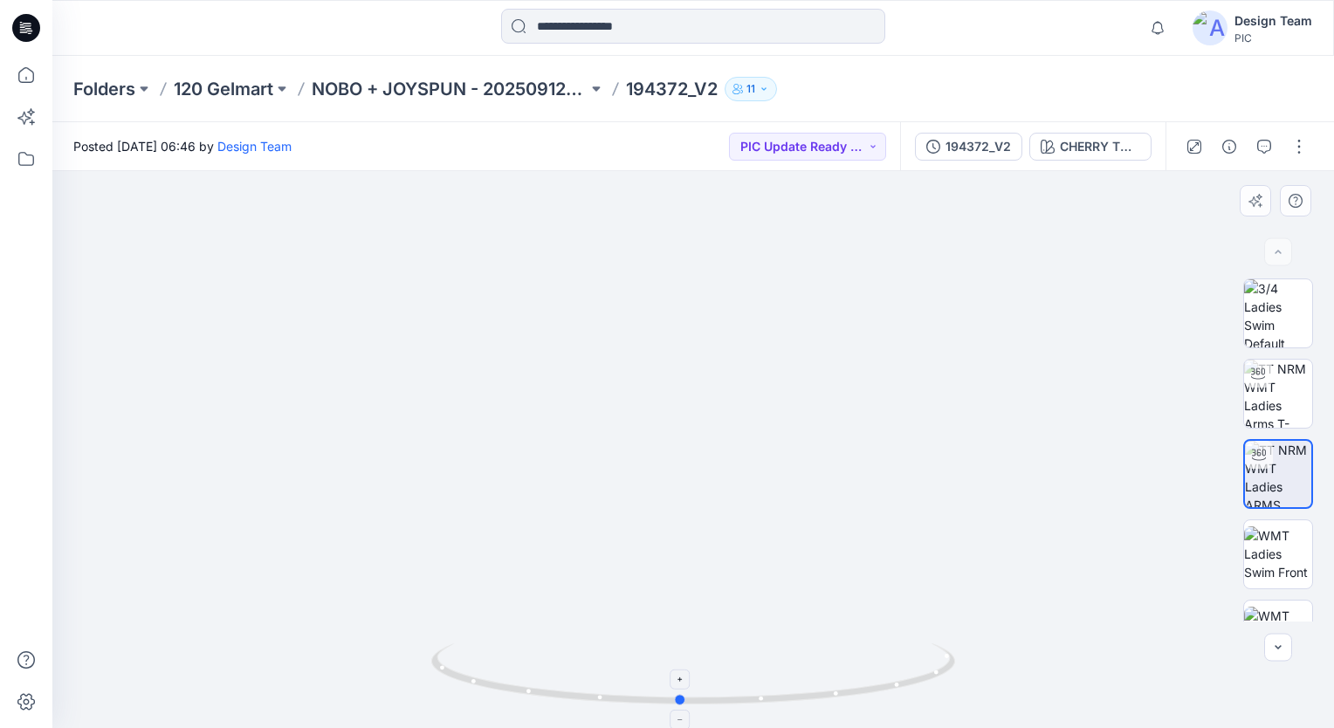
click at [860, 707] on icon at bounding box center [695, 675] width 528 height 65
drag, startPoint x: 786, startPoint y: 700, endPoint x: 625, endPoint y: 714, distance: 161.2
click at [625, 714] on div at bounding box center [693, 684] width 524 height 87
drag, startPoint x: 684, startPoint y: 707, endPoint x: 591, endPoint y: 704, distance: 92.6
click at [591, 704] on icon at bounding box center [695, 675] width 528 height 65
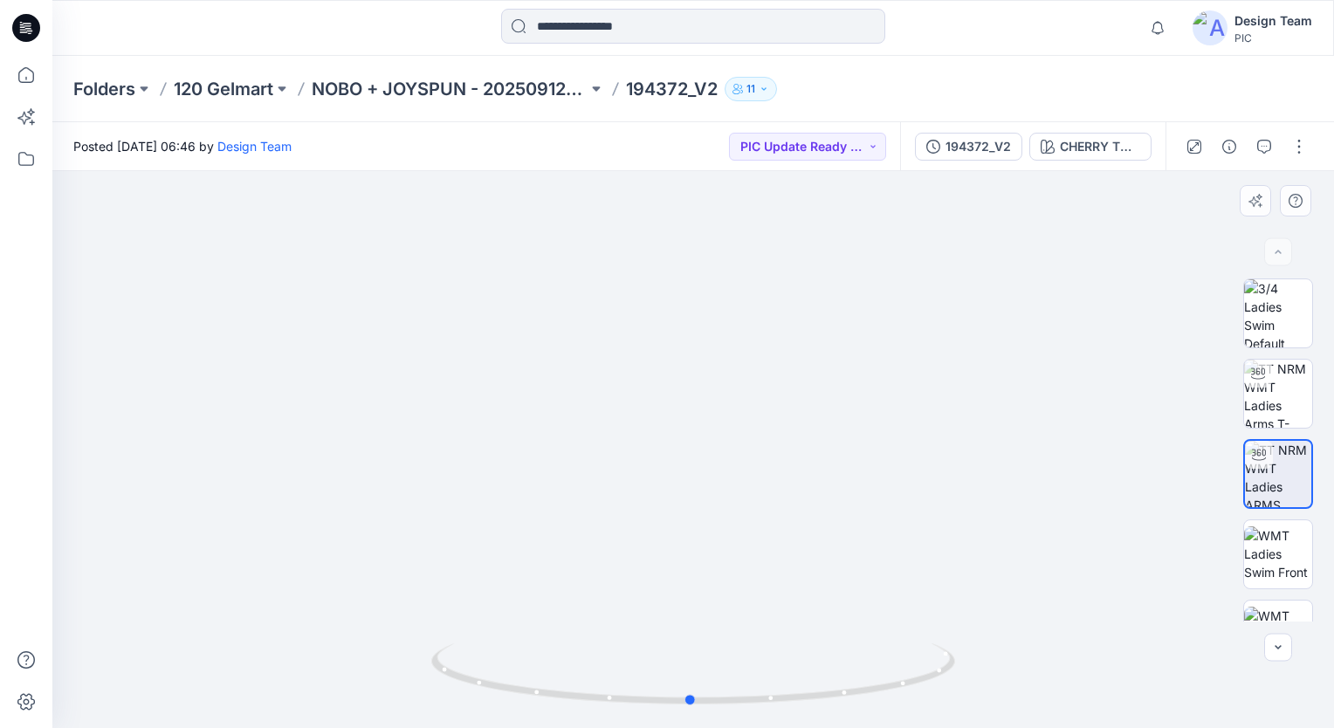
drag, startPoint x: 723, startPoint y: 707, endPoint x: 985, endPoint y: 679, distance: 263.4
click at [985, 679] on div at bounding box center [692, 449] width 1281 height 557
drag, startPoint x: 278, startPoint y: 285, endPoint x: 275, endPoint y: 261, distance: 23.7
click at [275, 286] on img at bounding box center [693, 359] width 838 height 738
drag, startPoint x: 803, startPoint y: 700, endPoint x: 617, endPoint y: 700, distance: 185.9
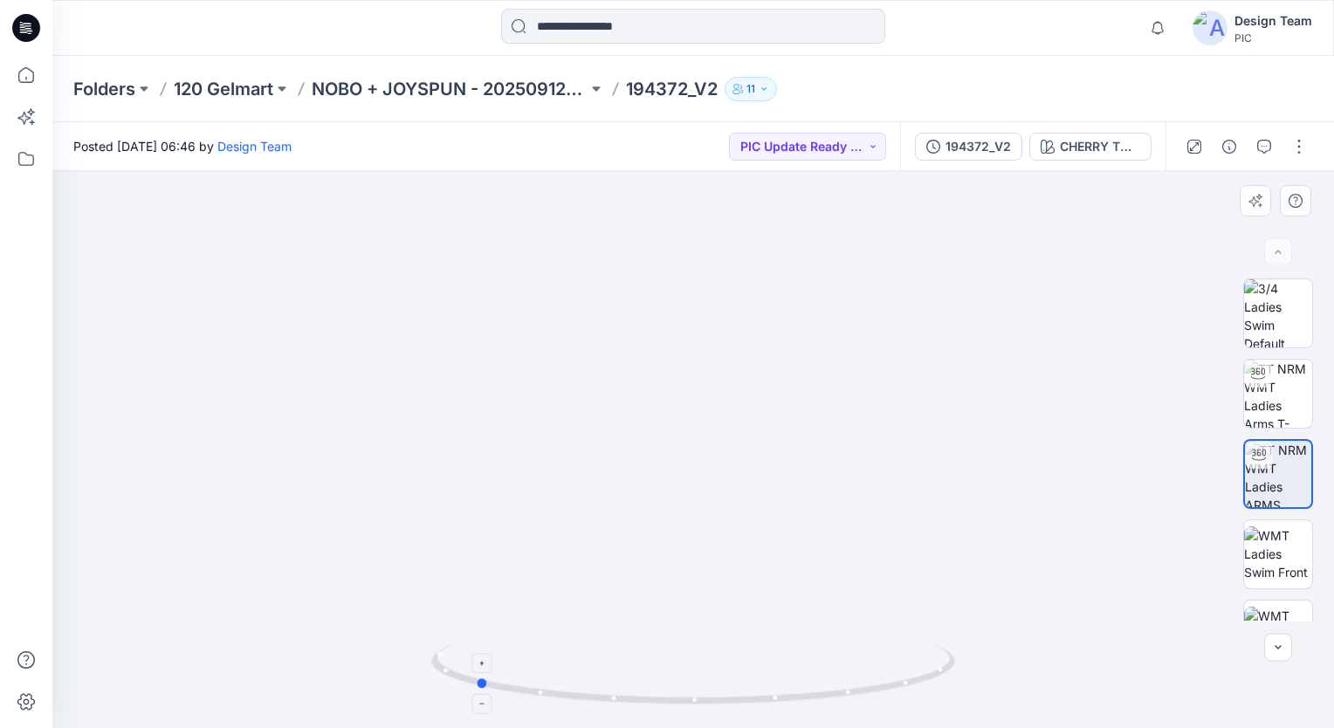
click at [617, 700] on icon at bounding box center [695, 675] width 528 height 65
drag, startPoint x: 654, startPoint y: 707, endPoint x: 879, endPoint y: 697, distance: 225.5
click at [879, 697] on icon at bounding box center [695, 675] width 528 height 65
drag, startPoint x: 754, startPoint y: 578, endPoint x: 747, endPoint y: 541, distance: 37.3
click at [747, 541] on img at bounding box center [686, 105] width 1585 height 1245
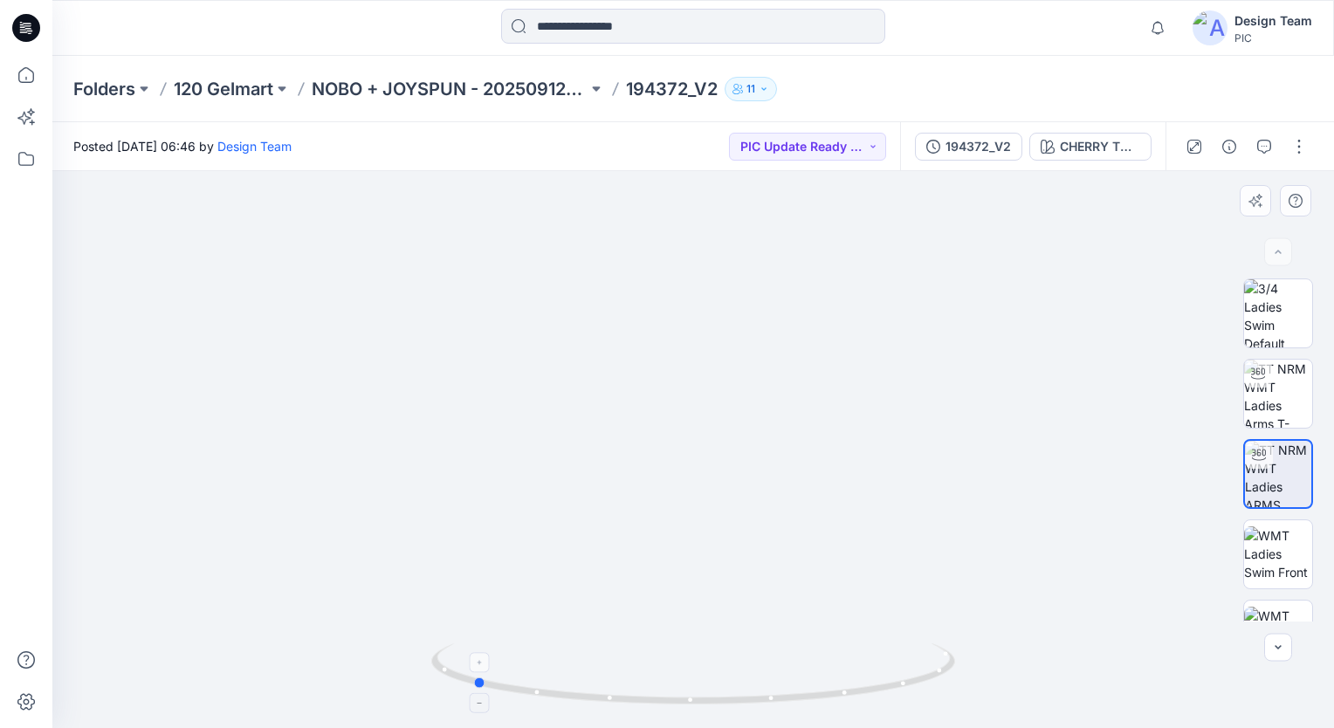
drag, startPoint x: 776, startPoint y: 704, endPoint x: 548, endPoint y: 698, distance: 227.9
click at [548, 698] on icon at bounding box center [695, 675] width 528 height 65
click at [1302, 553] on img at bounding box center [1278, 553] width 68 height 55
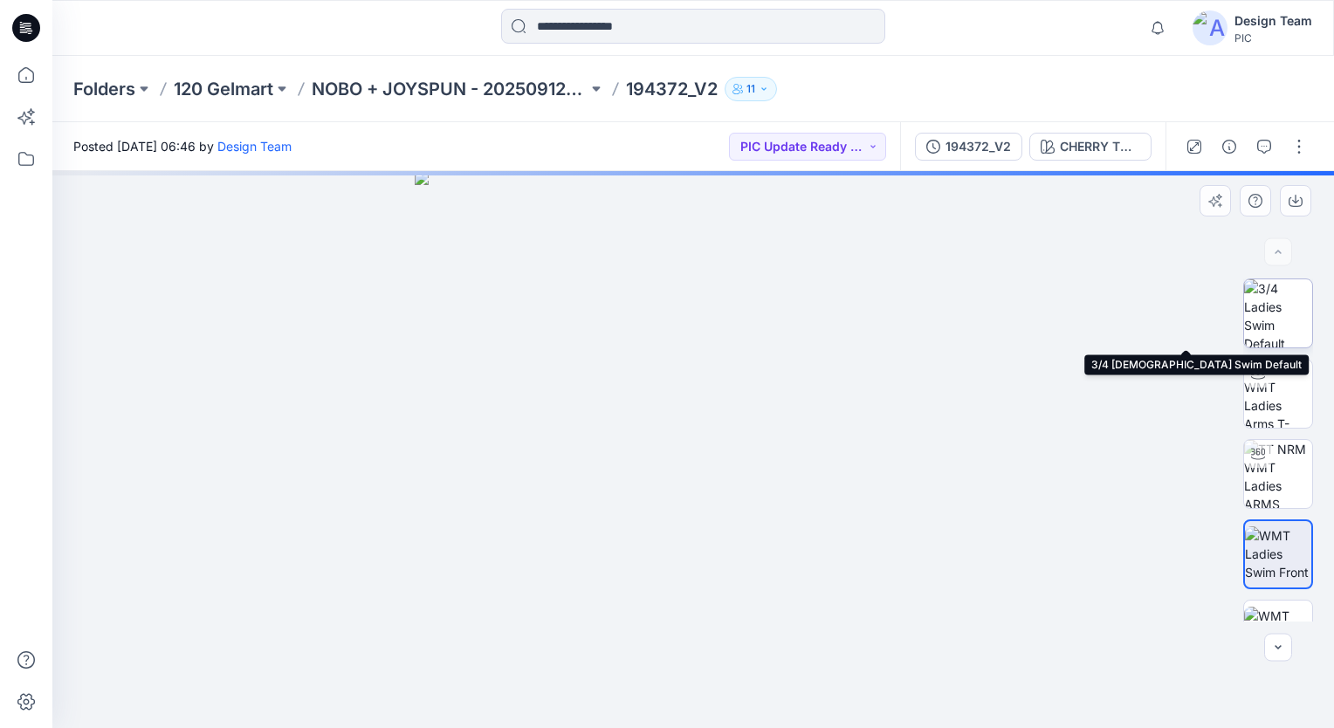
click at [1274, 293] on img at bounding box center [1278, 313] width 68 height 68
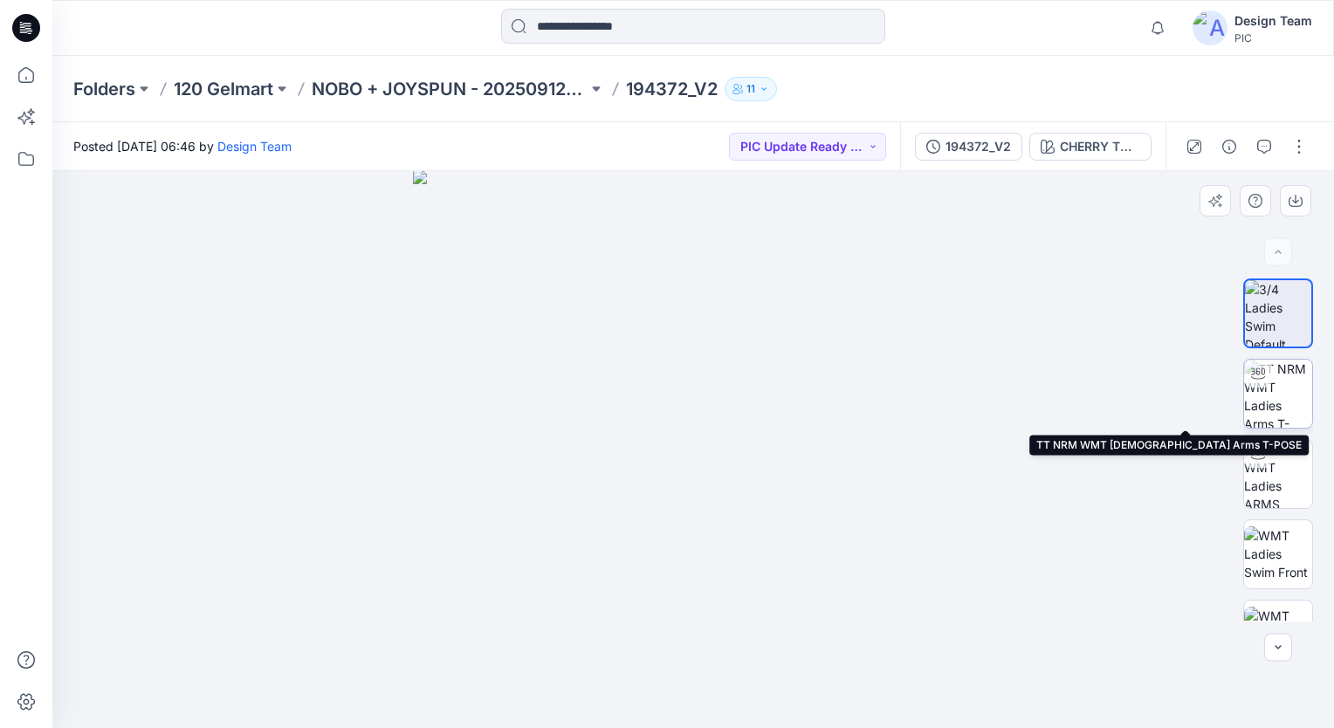
click at [1268, 410] on img at bounding box center [1278, 394] width 68 height 68
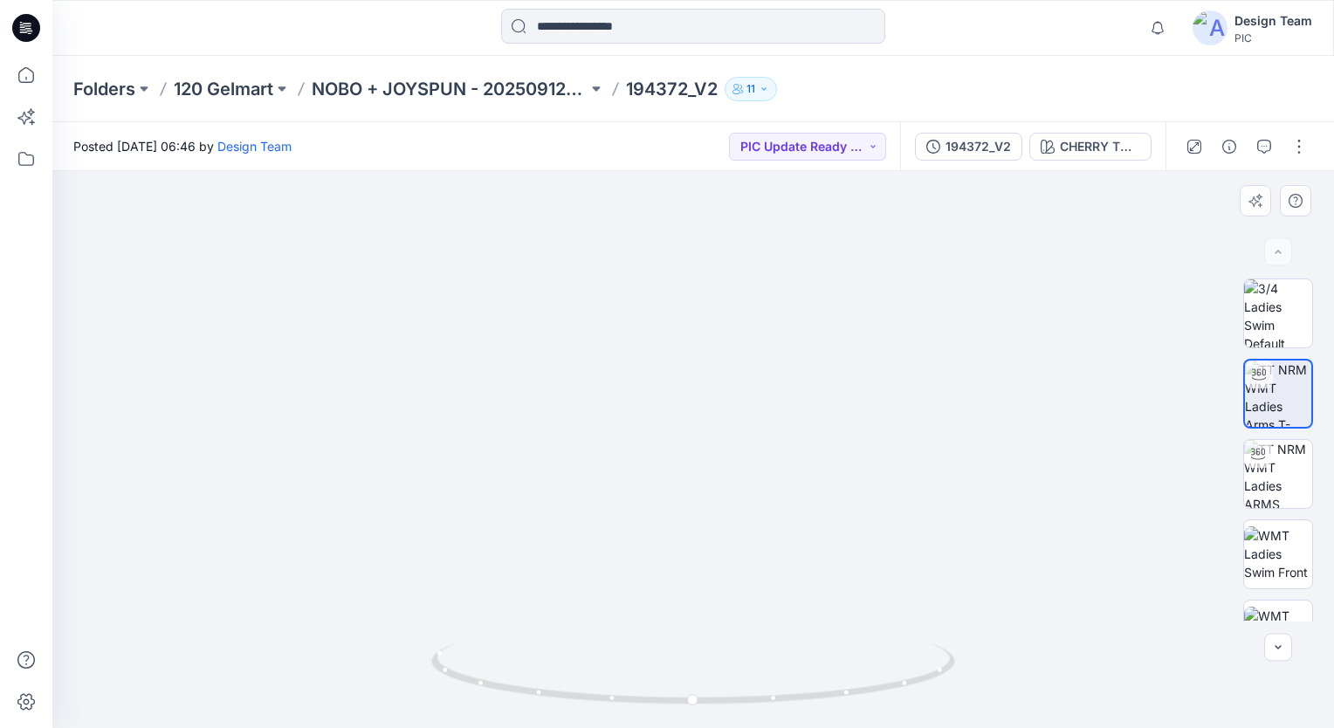
drag, startPoint x: 724, startPoint y: 498, endPoint x: 646, endPoint y: 381, distance: 140.4
click at [646, 381] on img at bounding box center [693, 228] width 1212 height 1000
drag, startPoint x: 736, startPoint y: 704, endPoint x: 876, endPoint y: 700, distance: 140.6
click at [870, 700] on icon at bounding box center [695, 675] width 528 height 65
drag, startPoint x: 848, startPoint y: 706, endPoint x: 887, endPoint y: 698, distance: 39.2
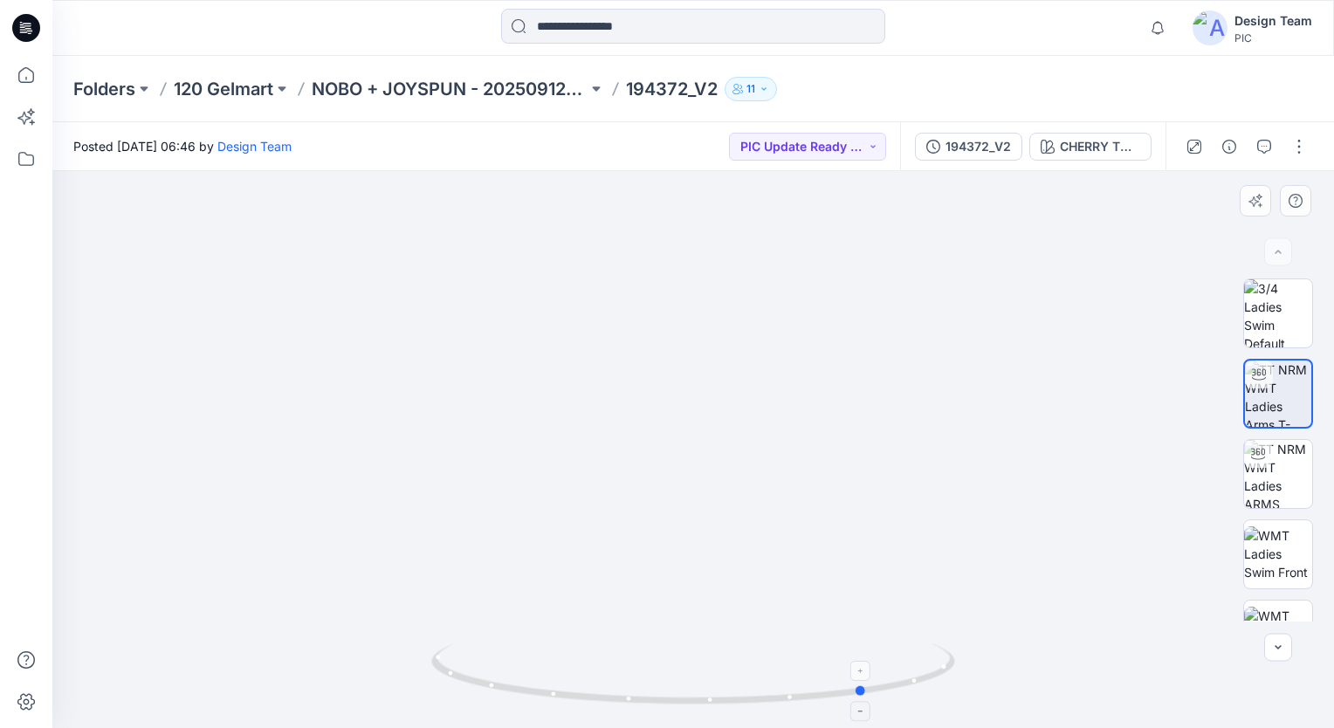
click at [887, 698] on icon at bounding box center [695, 675] width 528 height 65
drag, startPoint x: 712, startPoint y: 707, endPoint x: 802, endPoint y: 706, distance: 89.9
click at [802, 706] on icon at bounding box center [695, 675] width 528 height 65
drag, startPoint x: 802, startPoint y: 706, endPoint x: 656, endPoint y: 719, distance: 146.4
click at [656, 719] on div at bounding box center [693, 684] width 524 height 87
